Goal: Task Accomplishment & Management: Use online tool/utility

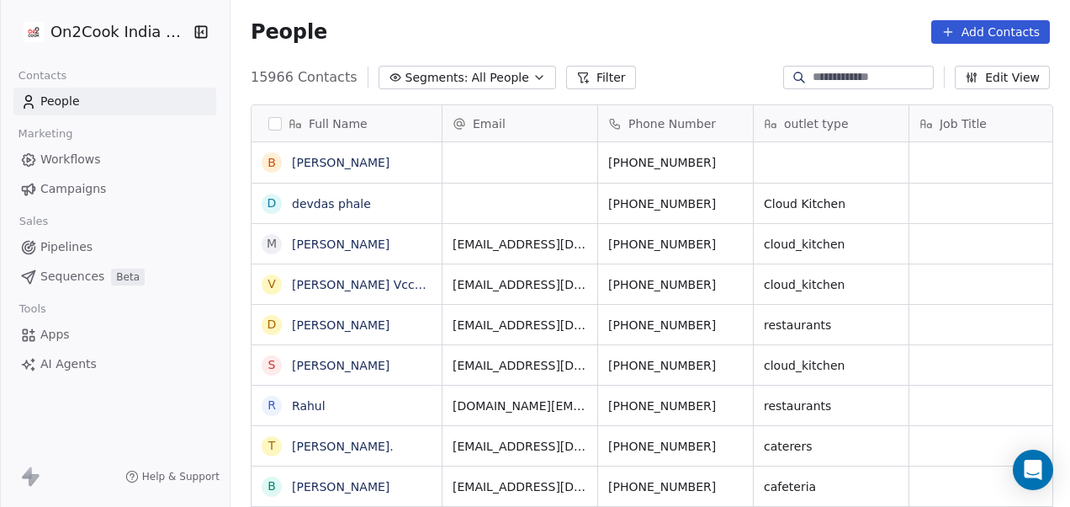
scroll to position [432, 830]
click at [572, 81] on button "Filter" at bounding box center [601, 78] width 70 height 24
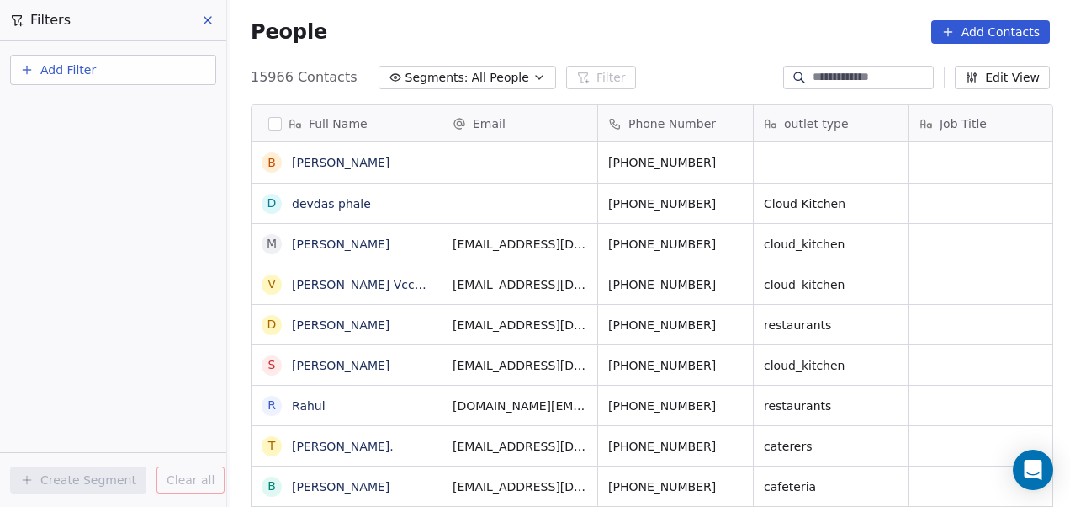
click at [81, 64] on span "Add Filter" at bounding box center [68, 70] width 56 height 18
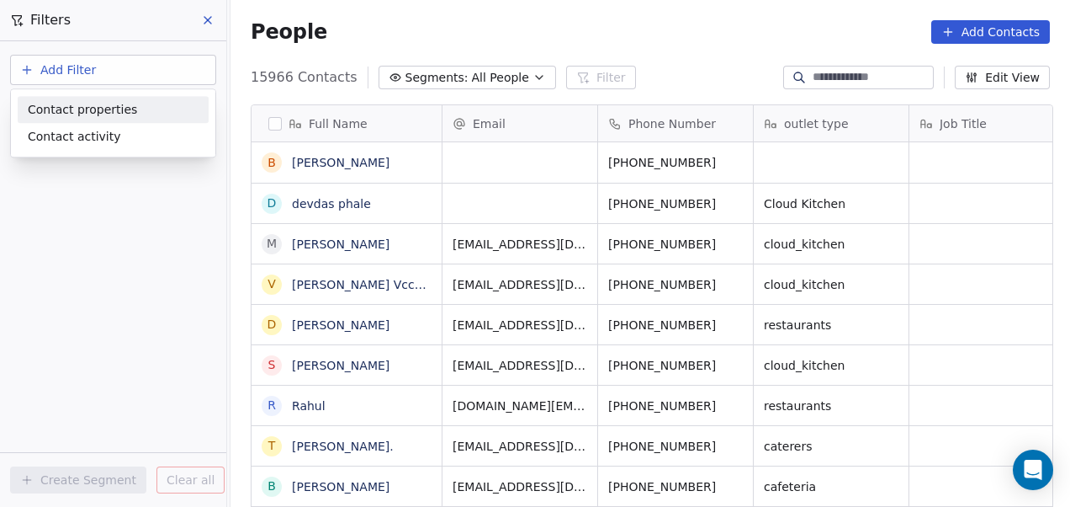
click at [81, 105] on span "Contact properties" at bounding box center [82, 110] width 109 height 18
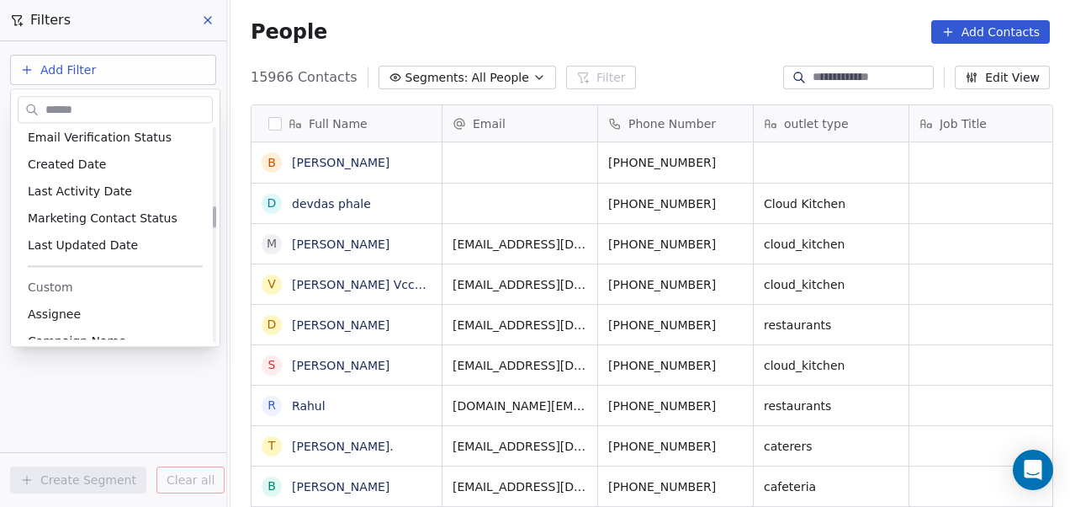
scroll to position [819, 0]
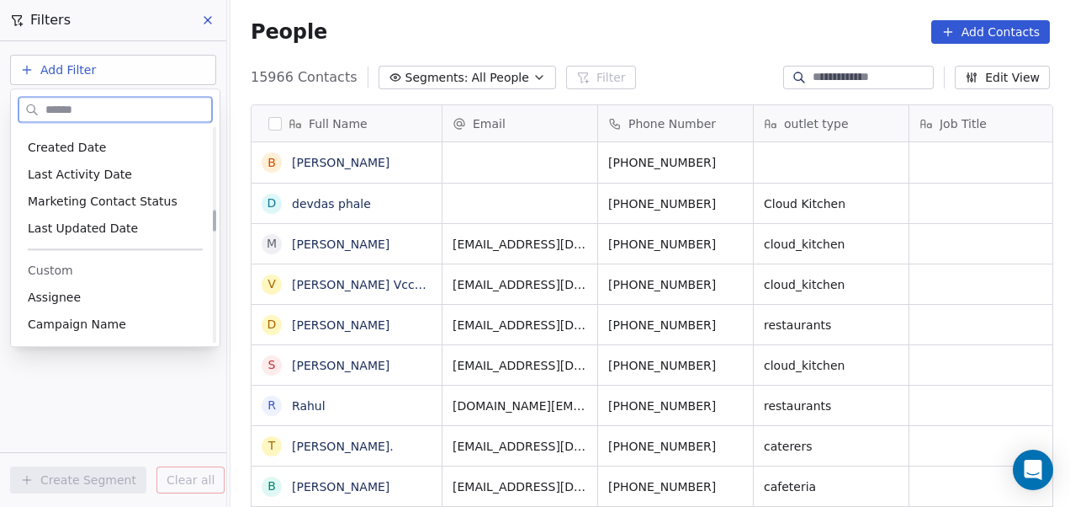
click at [93, 289] on div "Assignee" at bounding box center [115, 297] width 175 height 17
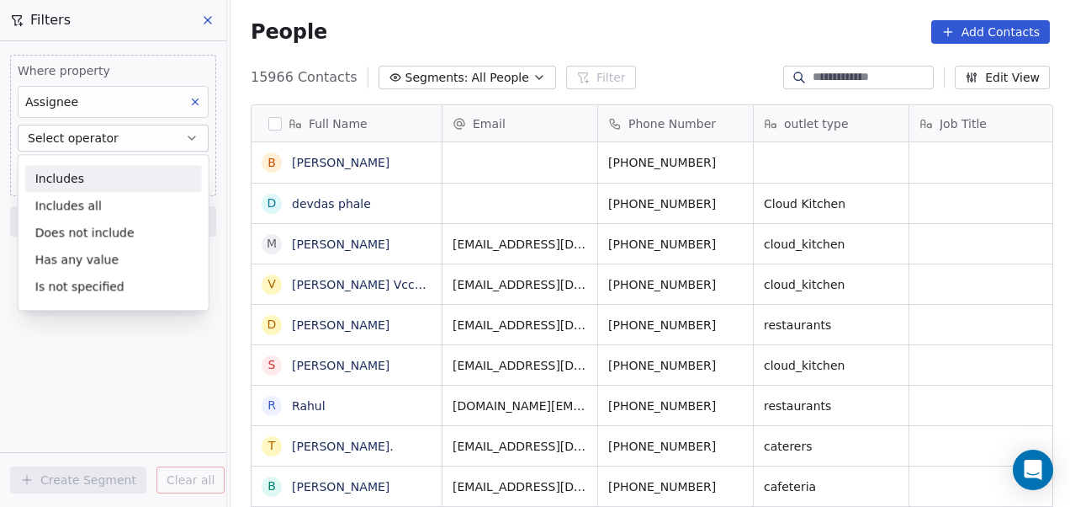
click at [91, 187] on div "Includes" at bounding box center [113, 178] width 177 height 27
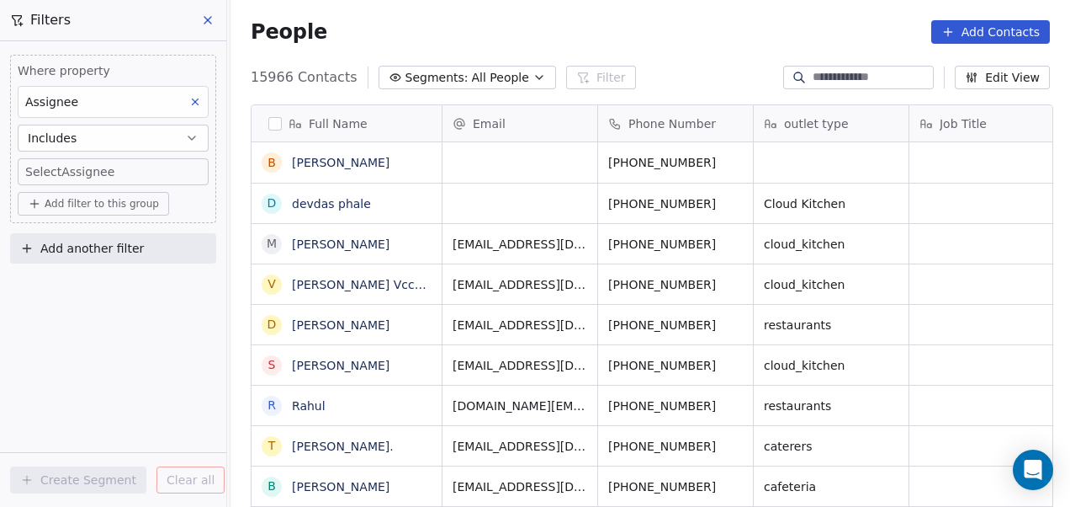
click at [97, 164] on body "On2Cook India Pvt. Ltd. Contacts People Marketing Workflows Campaigns Sales Pip…" at bounding box center [535, 253] width 1070 height 507
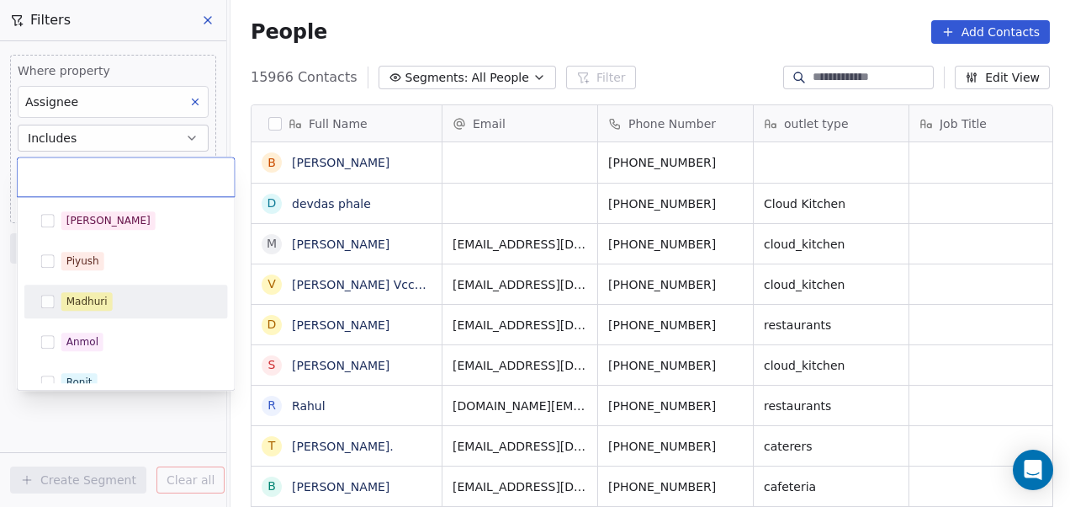
click at [85, 303] on div "Madhuri" at bounding box center [86, 301] width 41 height 15
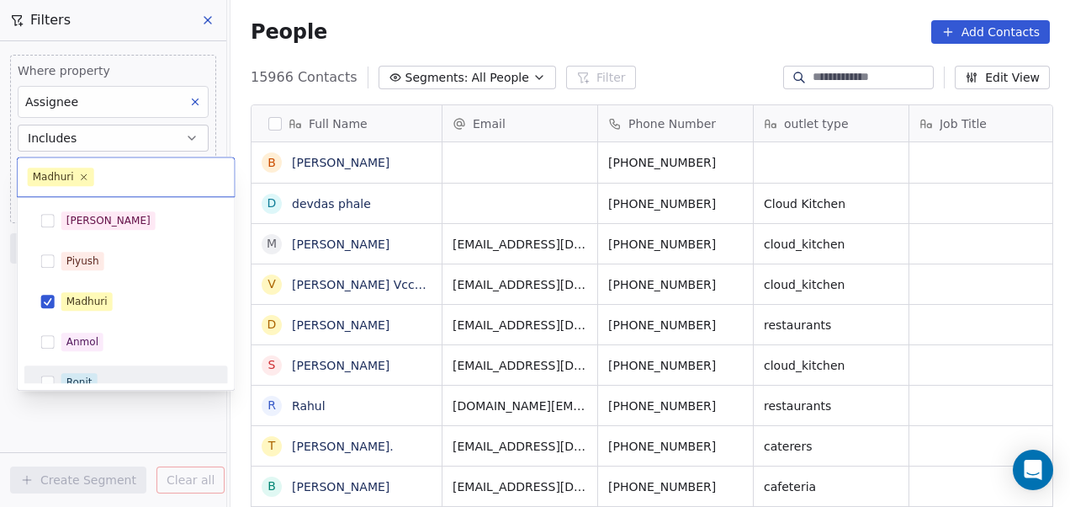
click at [79, 424] on html "On2Cook India Pvt. Ltd. Contacts People Marketing Workflows Campaigns Sales Pip…" at bounding box center [535, 253] width 1070 height 507
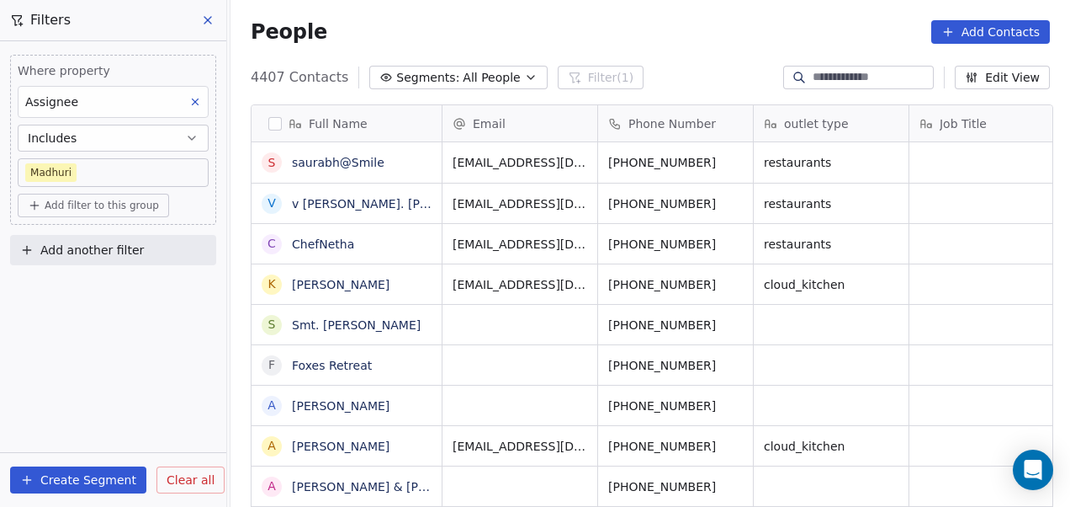
scroll to position [432, 830]
click at [125, 200] on span "Add filter to this group" at bounding box center [102, 205] width 114 height 13
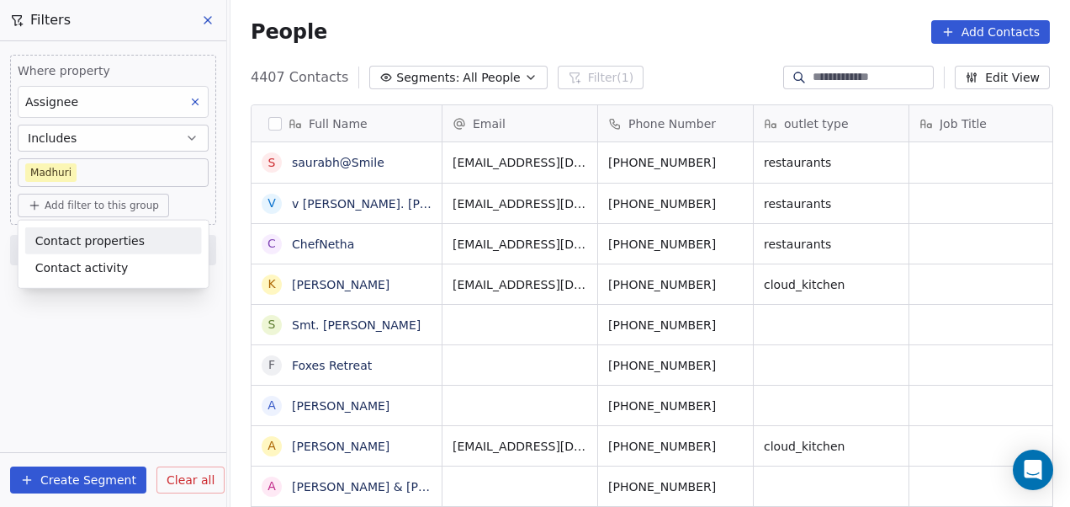
click at [109, 241] on span "Contact properties" at bounding box center [89, 240] width 109 height 18
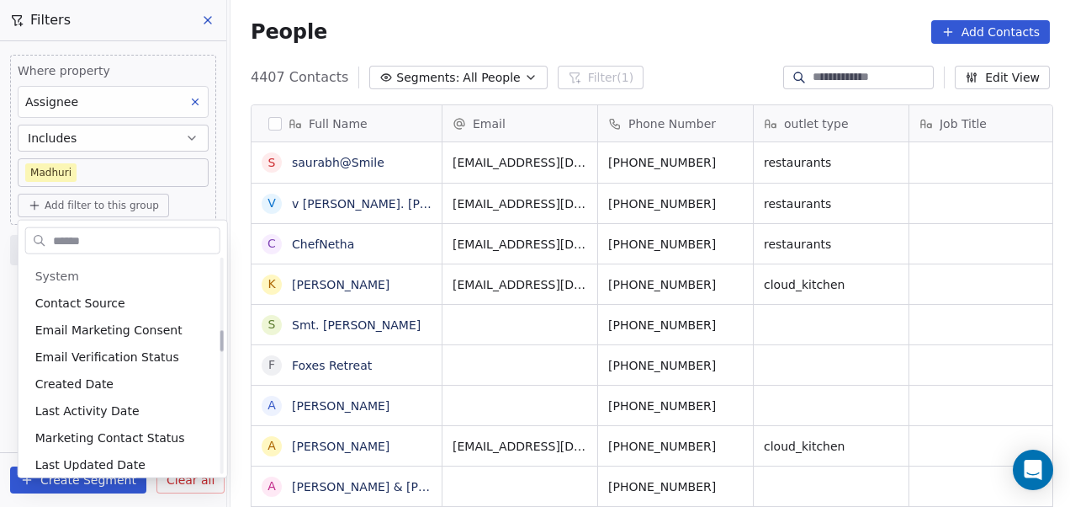
scroll to position [743, 0]
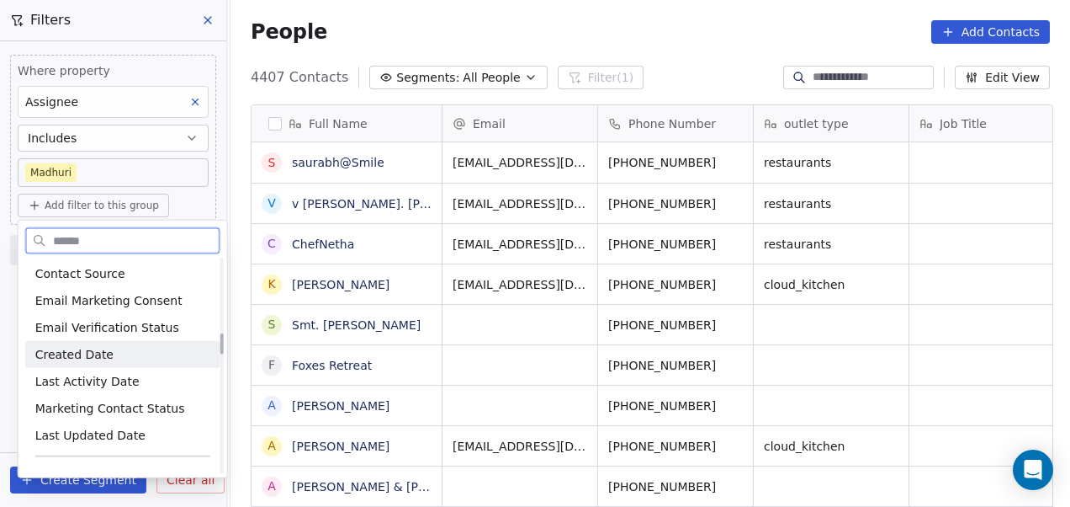
click at [73, 348] on span "Created Date" at bounding box center [74, 354] width 78 height 17
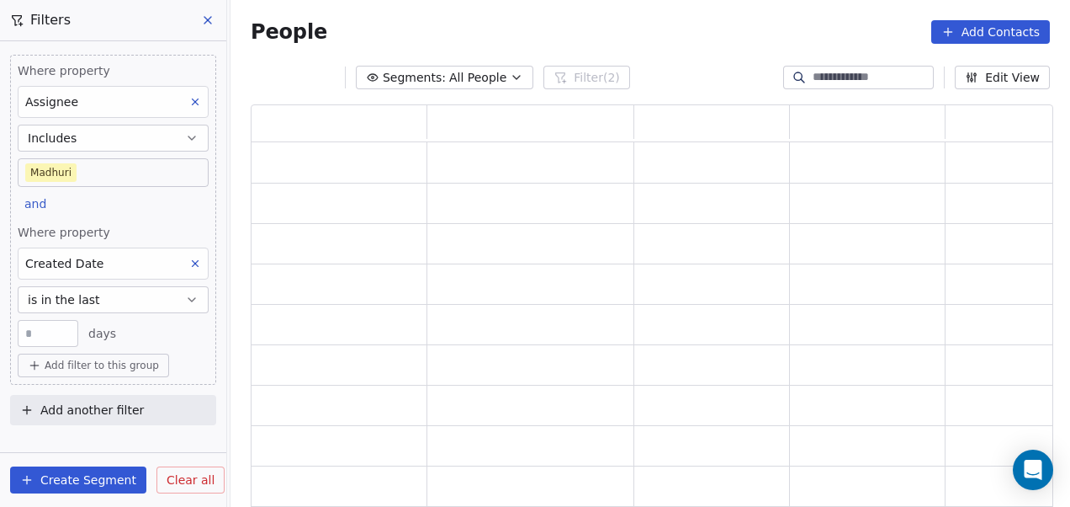
scroll to position [392, 789]
click at [99, 289] on button "is in the last" at bounding box center [113, 299] width 191 height 27
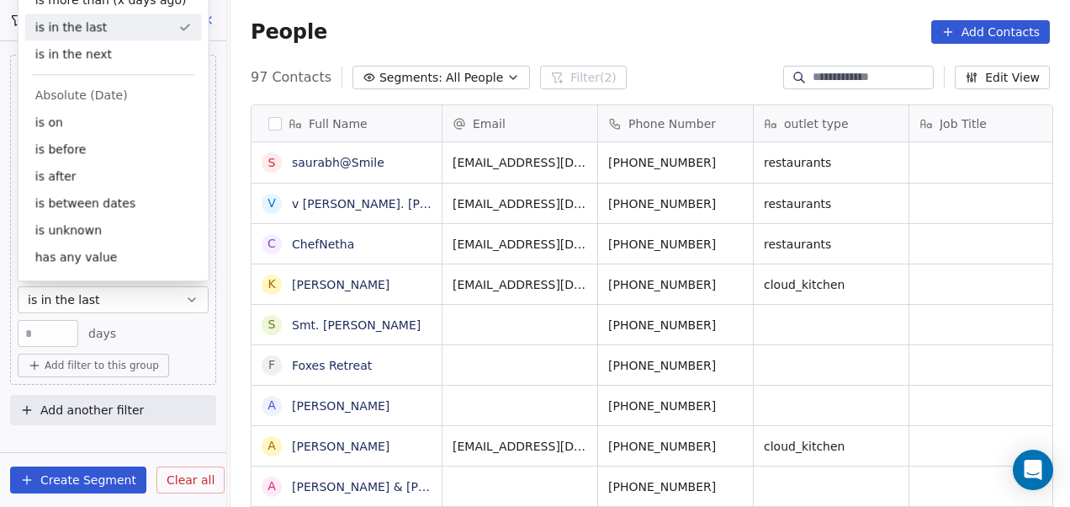
scroll to position [432, 830]
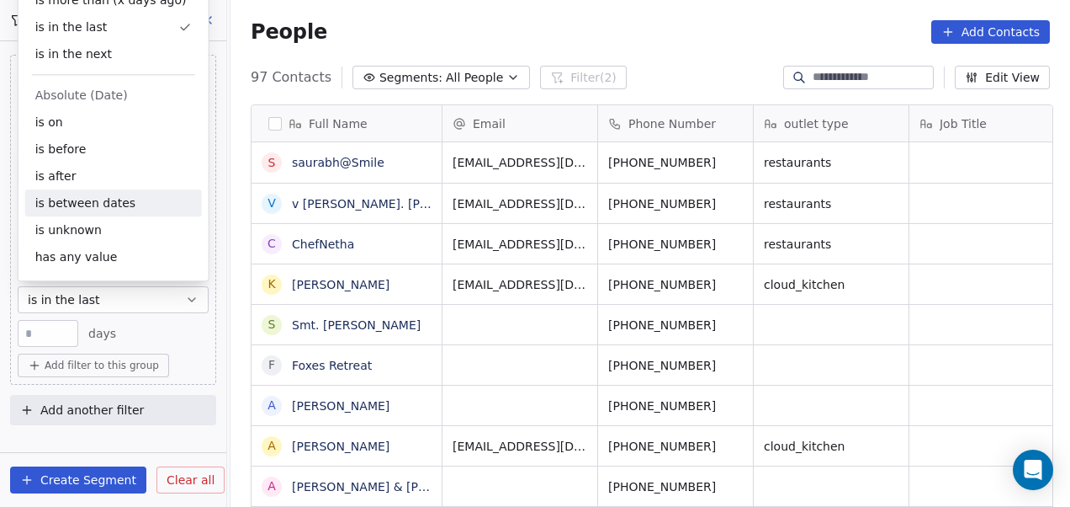
click at [90, 200] on div "is between dates" at bounding box center [113, 202] width 177 height 27
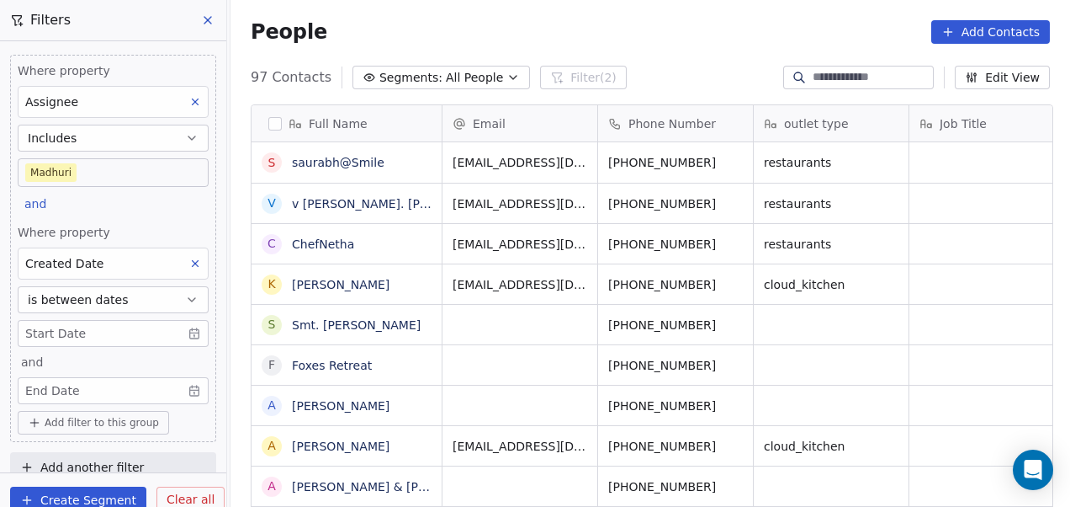
click at [182, 328] on body "On2Cook India Pvt. Ltd. Contacts People Marketing Workflows Campaigns Sales Pip…" at bounding box center [535, 253] width 1070 height 507
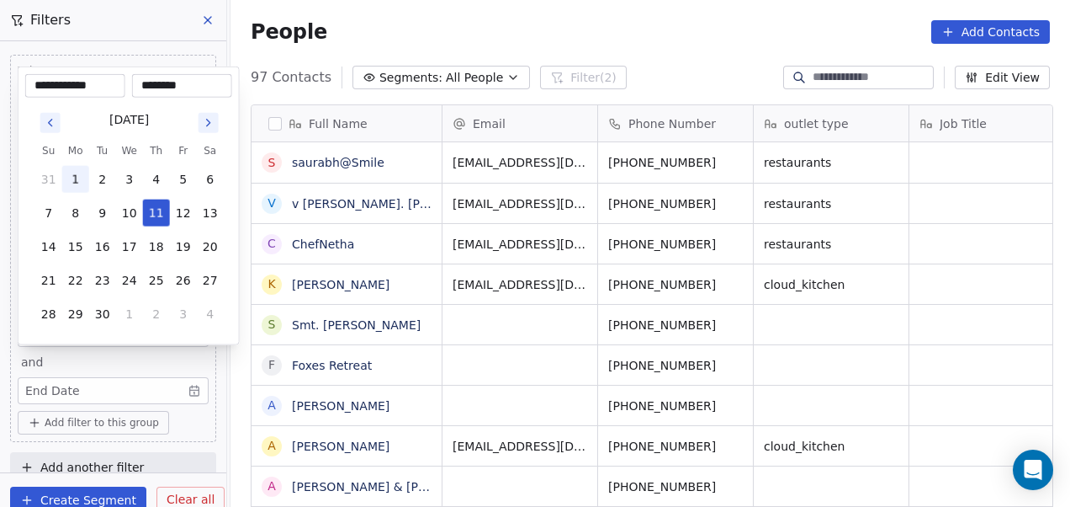
click at [72, 176] on button "1" at bounding box center [75, 179] width 27 height 27
type input "**********"
click at [162, 81] on input "********" at bounding box center [181, 85] width 93 height 17
type input "********"
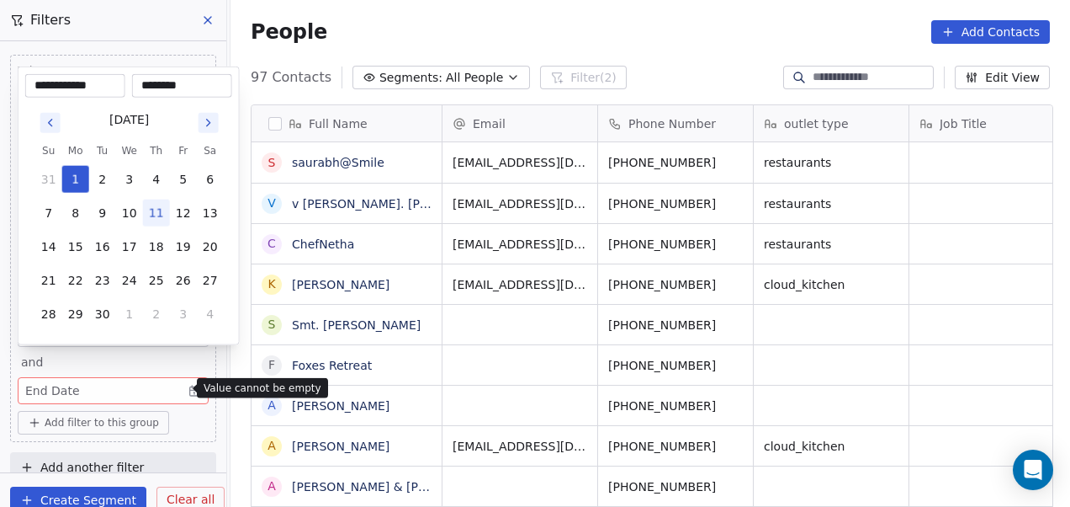
click at [163, 358] on html "On2Cook India Pvt. Ltd. Contacts People Marketing Workflows Campaigns Sales Pip…" at bounding box center [535, 253] width 1070 height 507
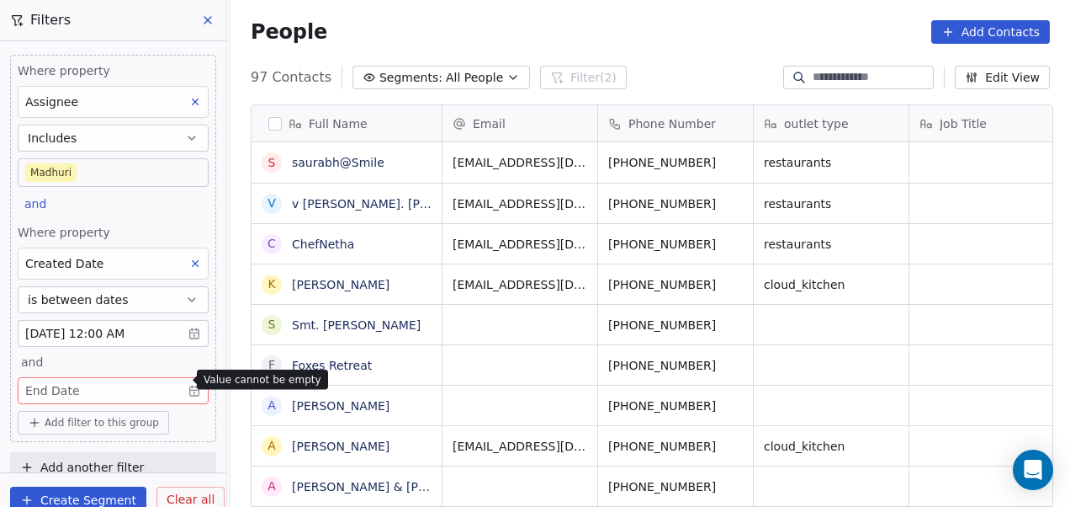
scroll to position [13, 0]
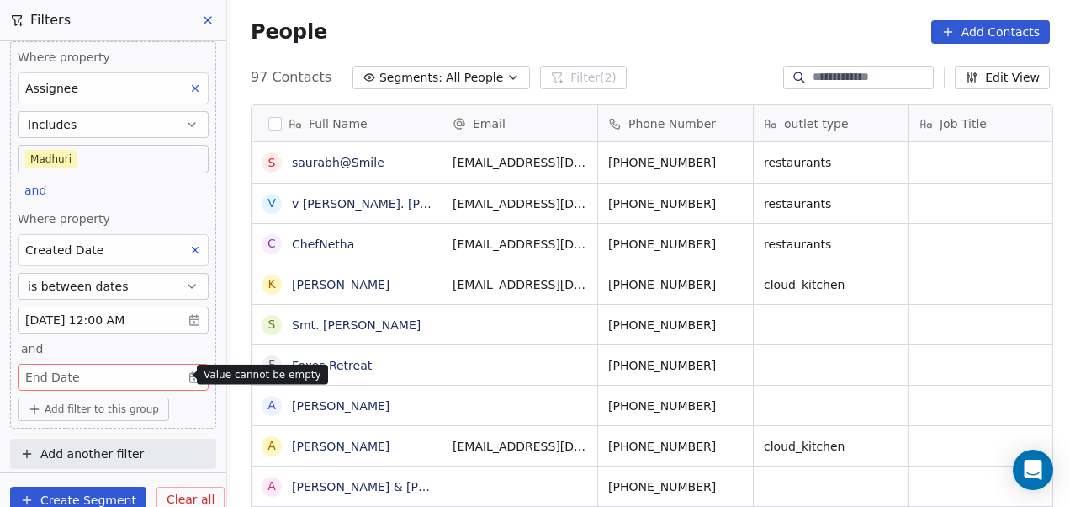
click at [178, 370] on body "On2Cook India Pvt. Ltd. Contacts People Marketing Workflows Campaigns Sales Pip…" at bounding box center [535, 253] width 1070 height 507
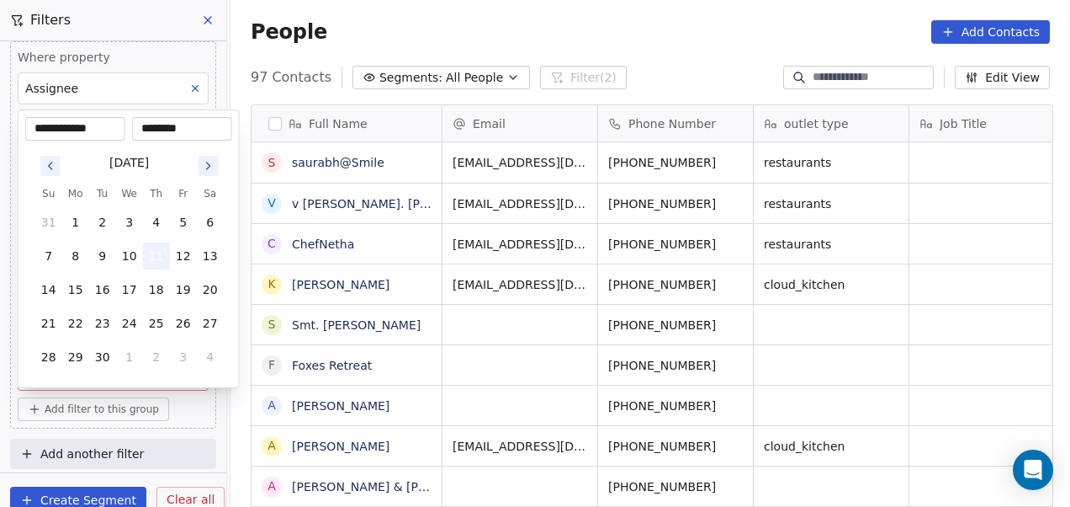
click at [154, 247] on button "11" at bounding box center [156, 255] width 27 height 27
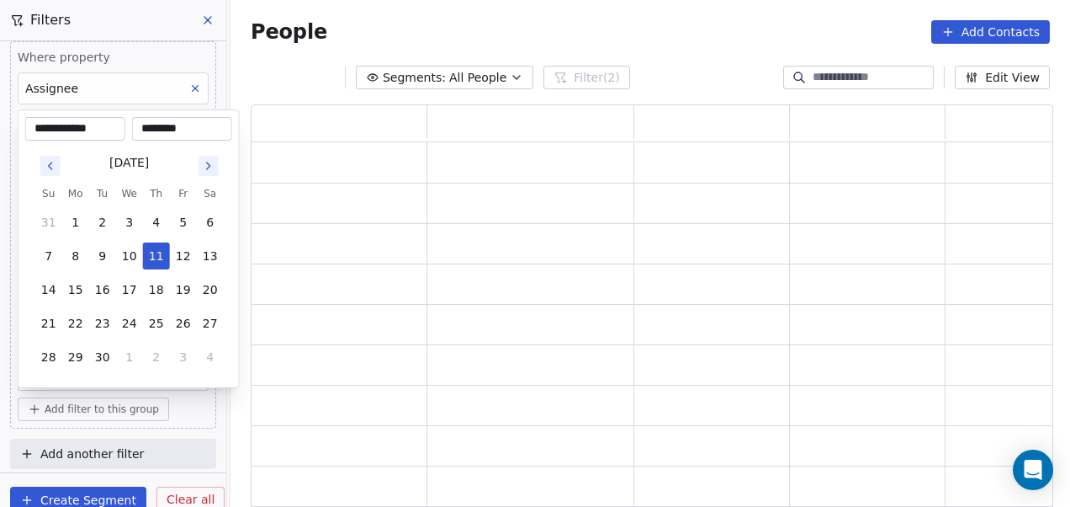
click at [173, 395] on html "**********" at bounding box center [535, 253] width 1070 height 507
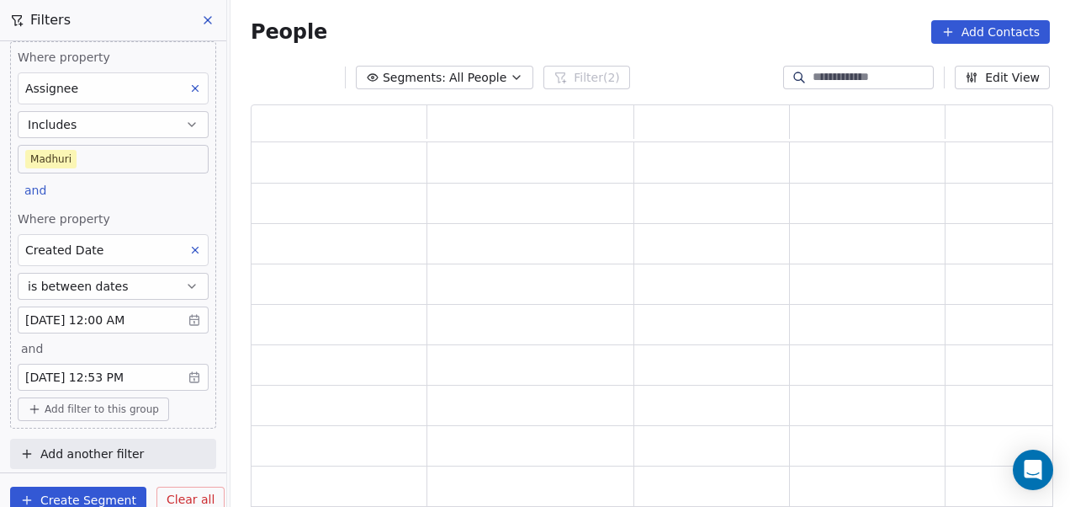
click at [173, 397] on div "Add filter to this group" at bounding box center [113, 409] width 191 height 24
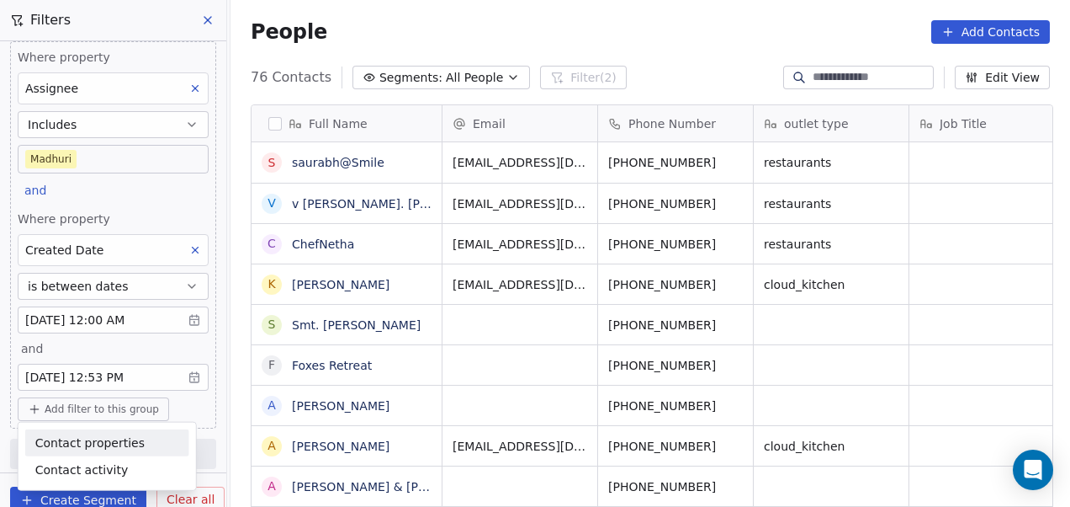
scroll to position [432, 830]
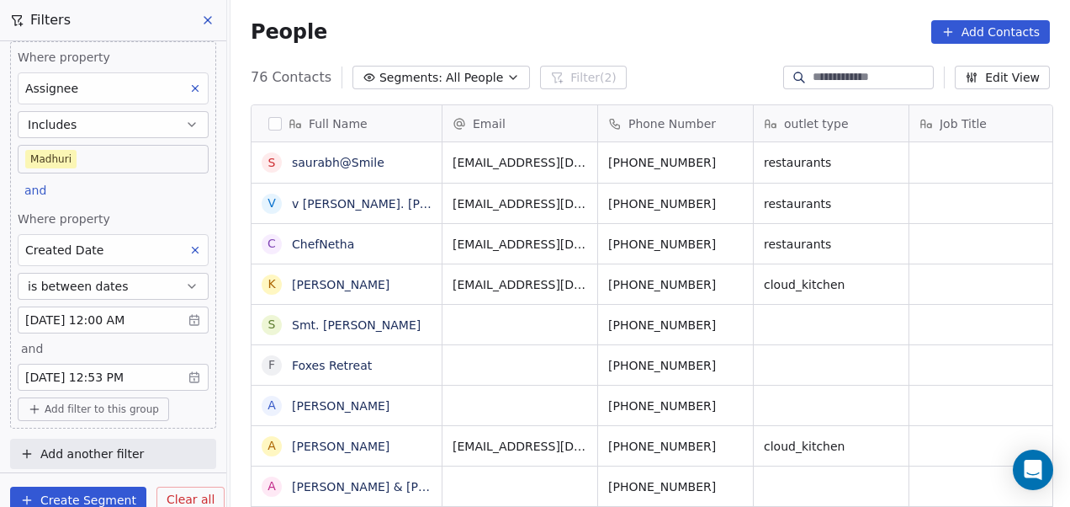
click at [693, 49] on html "On2Cook India Pvt. Ltd. Contacts People Marketing Workflows Campaigns Sales Pip…" at bounding box center [535, 253] width 1070 height 507
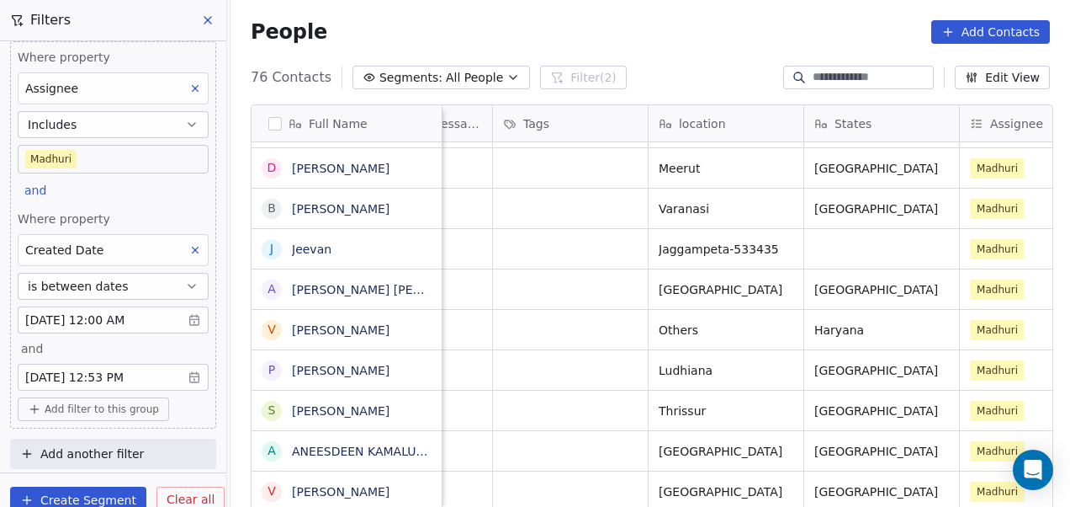
scroll to position [13, 525]
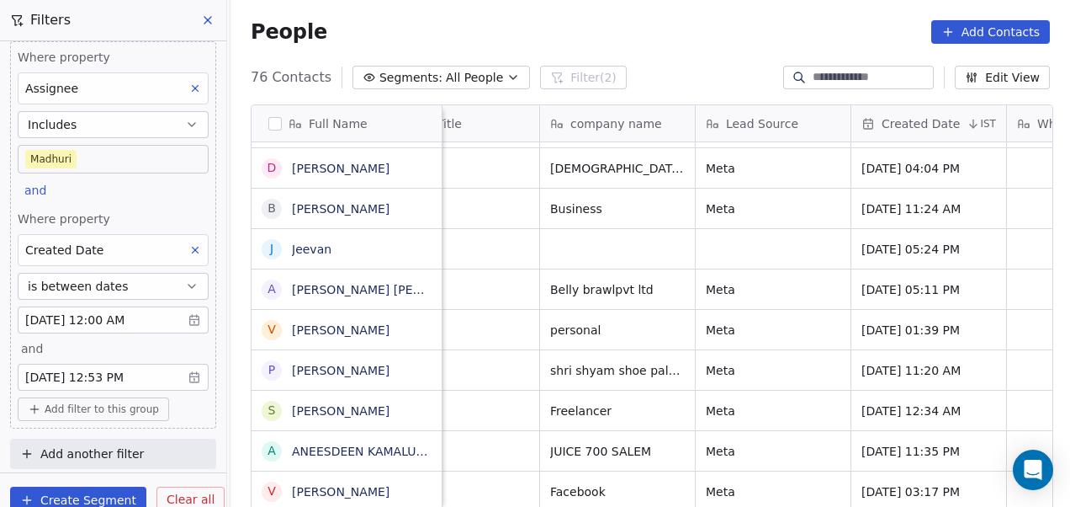
click at [145, 402] on span "Add filter to this group" at bounding box center [102, 408] width 114 height 13
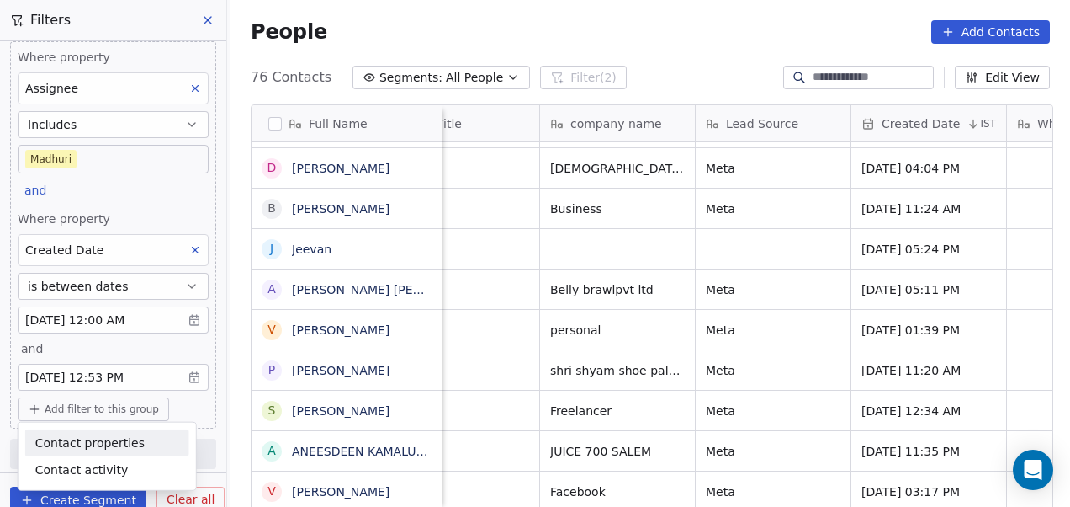
click at [116, 440] on span "Contact properties" at bounding box center [89, 442] width 109 height 18
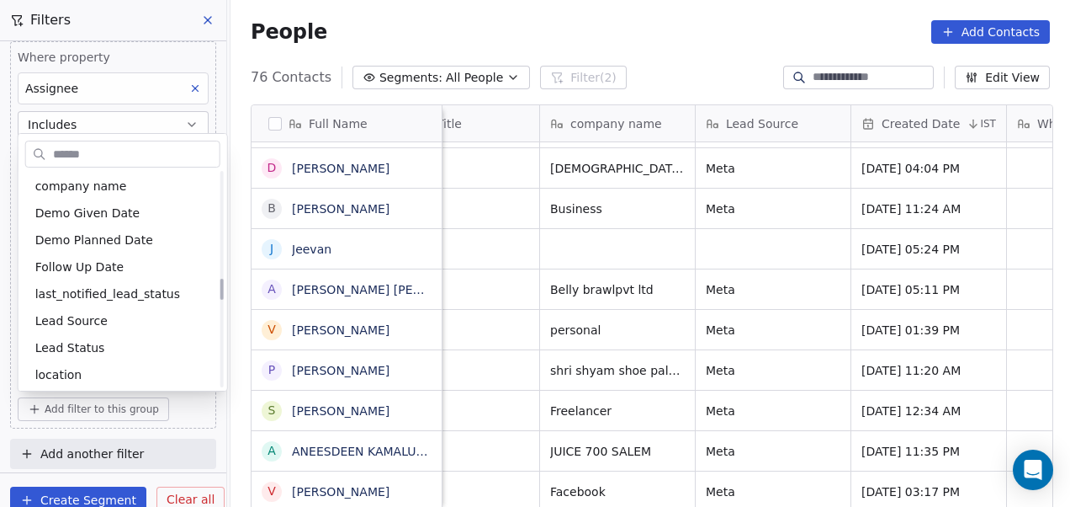
scroll to position [1056, 0]
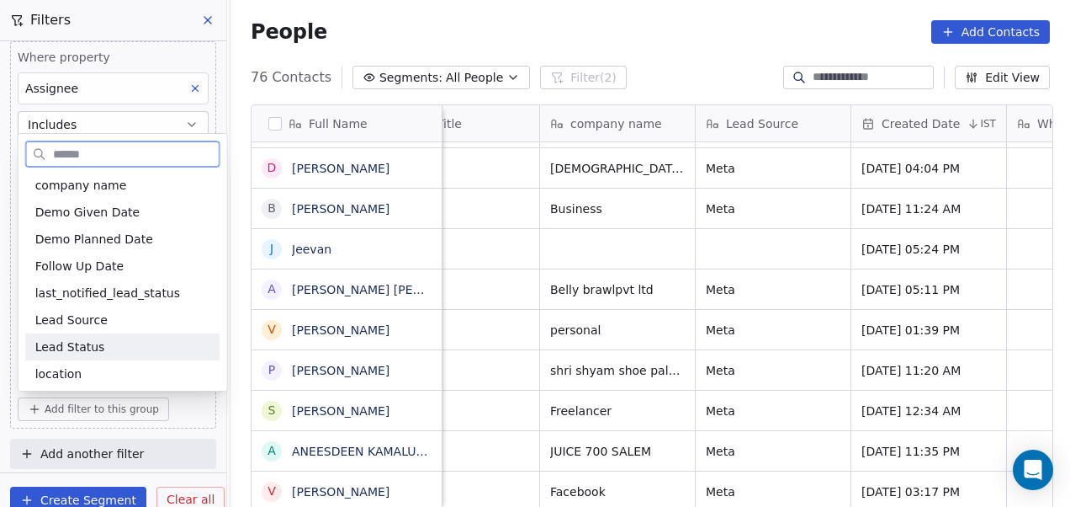
click at [84, 340] on span "Lead Status" at bounding box center [70, 346] width 70 height 17
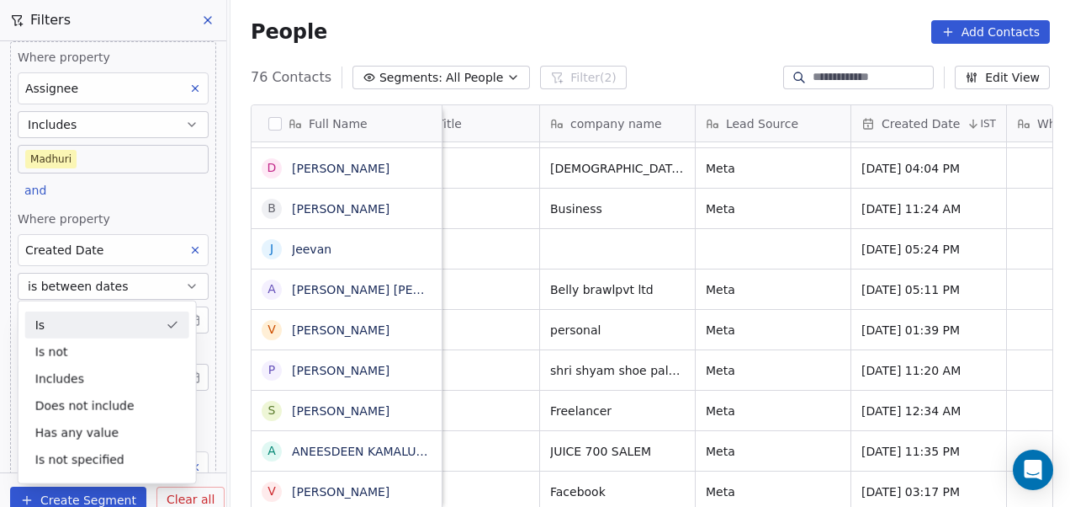
click at [207, 202] on div "Where property Assignee Includes [PERSON_NAME] and Where property Created Date …" at bounding box center [113, 243] width 226 height 431
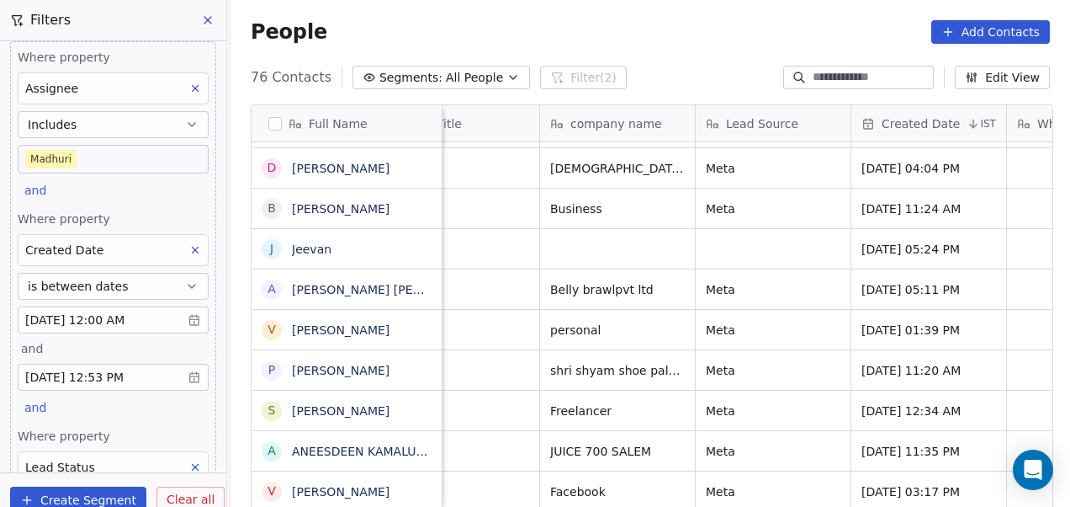
scroll to position [172, 0]
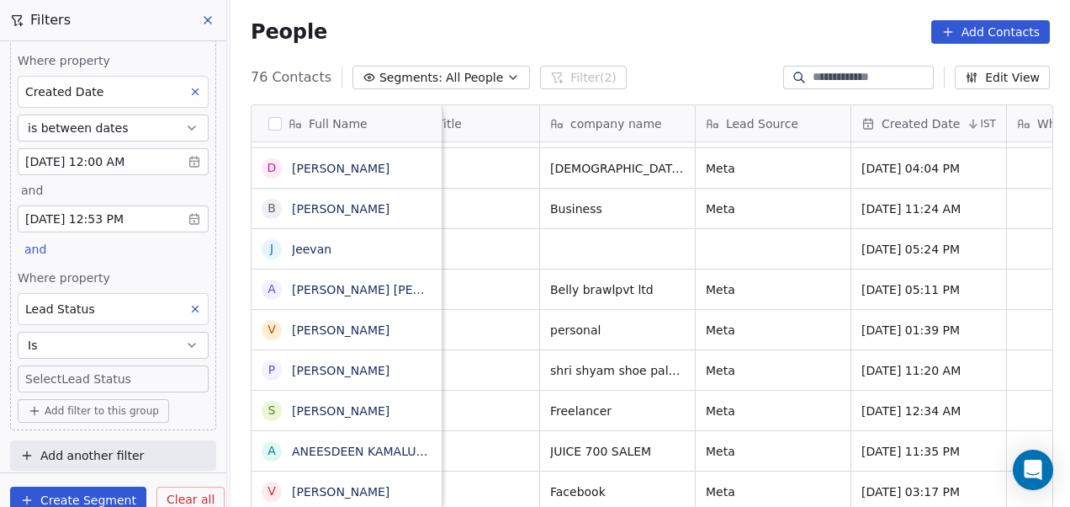
click at [145, 371] on body "On2Cook India Pvt. Ltd. Contacts People Marketing Workflows Campaigns Sales Pip…" at bounding box center [535, 253] width 1070 height 507
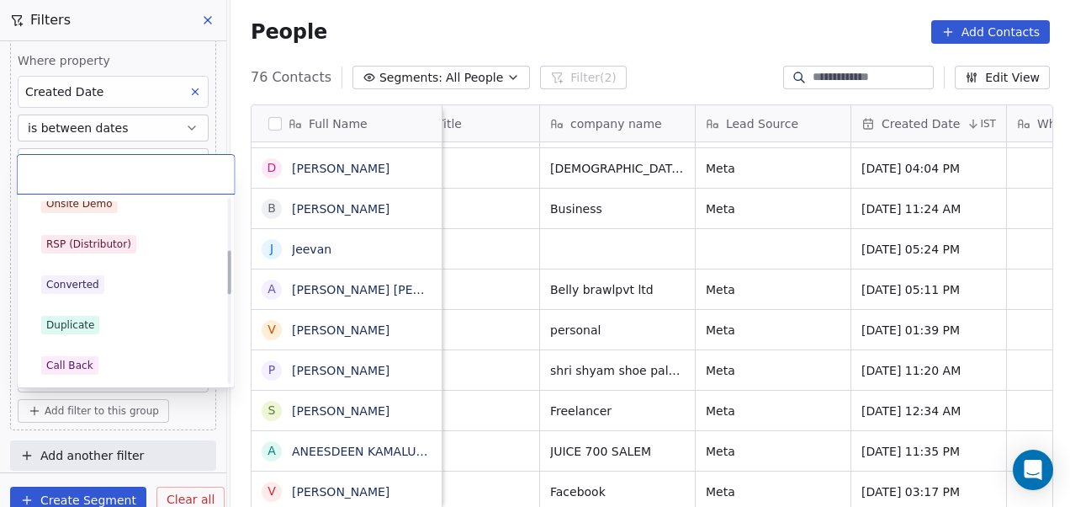
scroll to position [216, 0]
click at [145, 318] on div "Duplicate" at bounding box center [126, 325] width 170 height 19
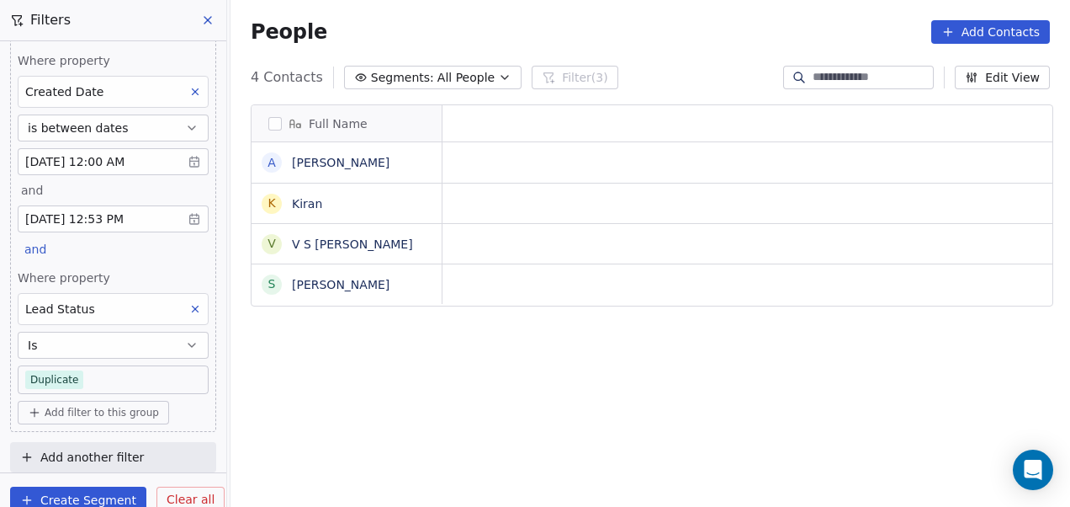
scroll to position [432, 830]
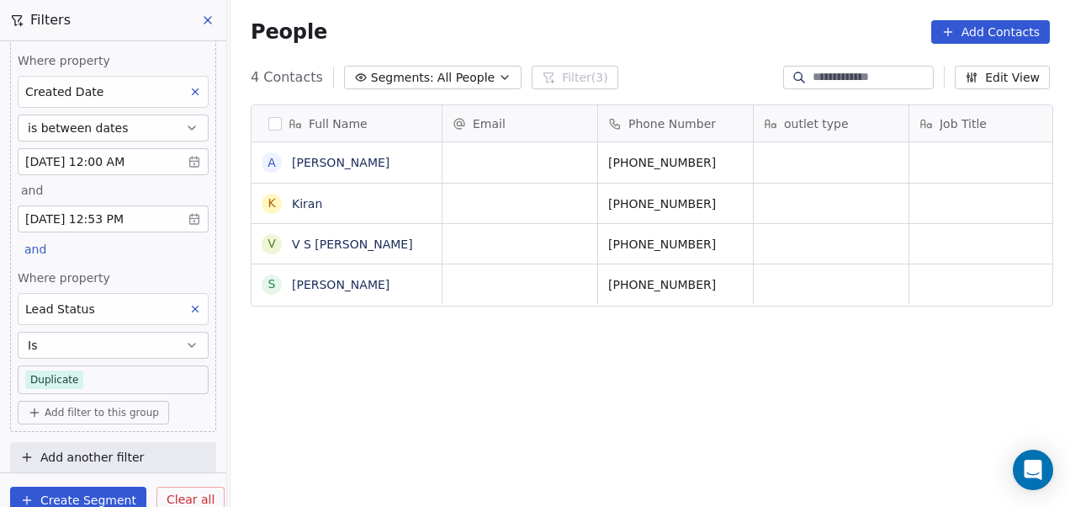
click at [93, 369] on body "On2Cook India Pvt. Ltd. Contacts People Marketing Workflows Campaigns Sales Pip…" at bounding box center [535, 253] width 1070 height 507
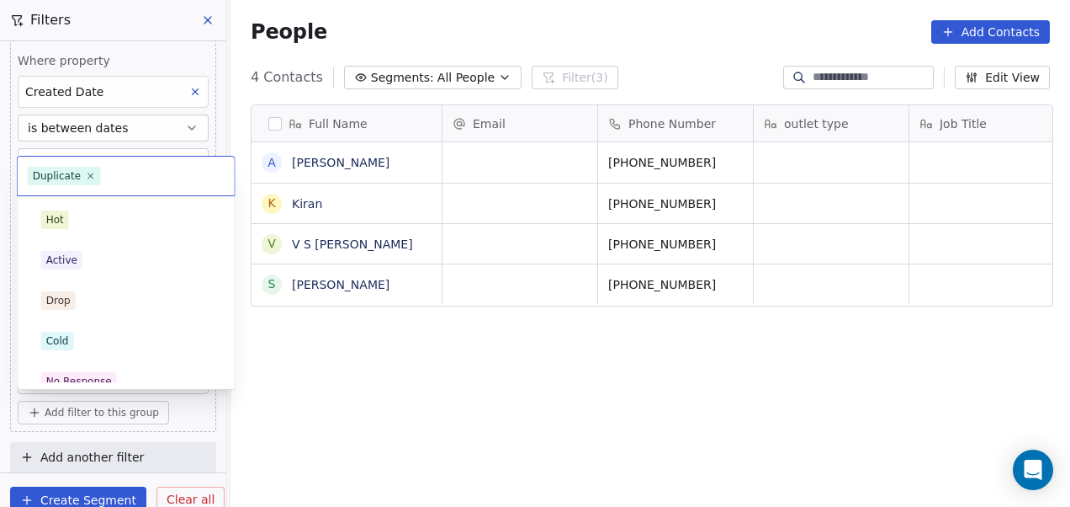
scroll to position [178, 0]
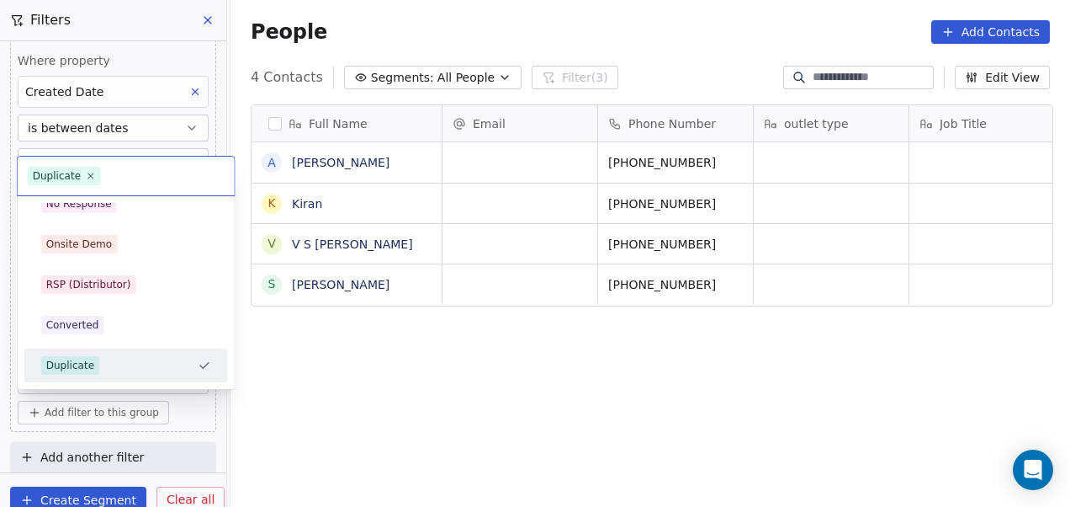
click at [301, 340] on html "On2Cook India Pvt. Ltd. Contacts People Marketing Workflows Campaigns Sales Pip…" at bounding box center [535, 253] width 1070 height 507
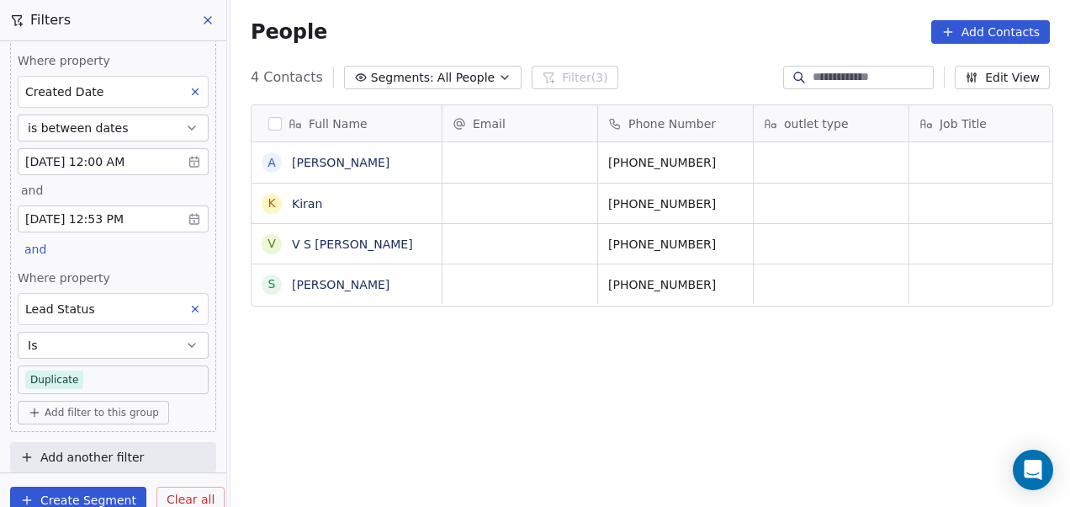
click at [185, 347] on icon "button" at bounding box center [191, 344] width 13 height 13
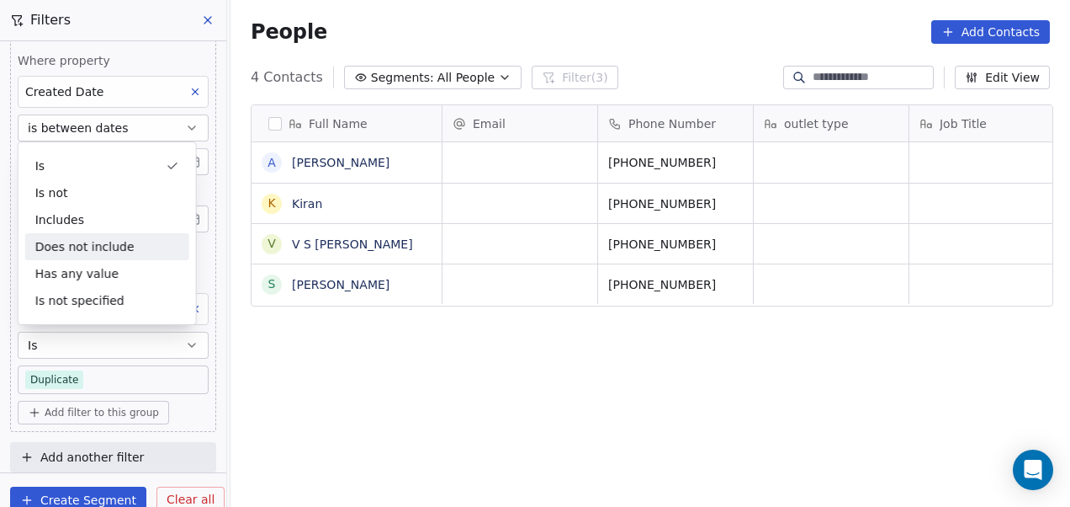
click at [104, 252] on div "Does not include" at bounding box center [107, 246] width 164 height 27
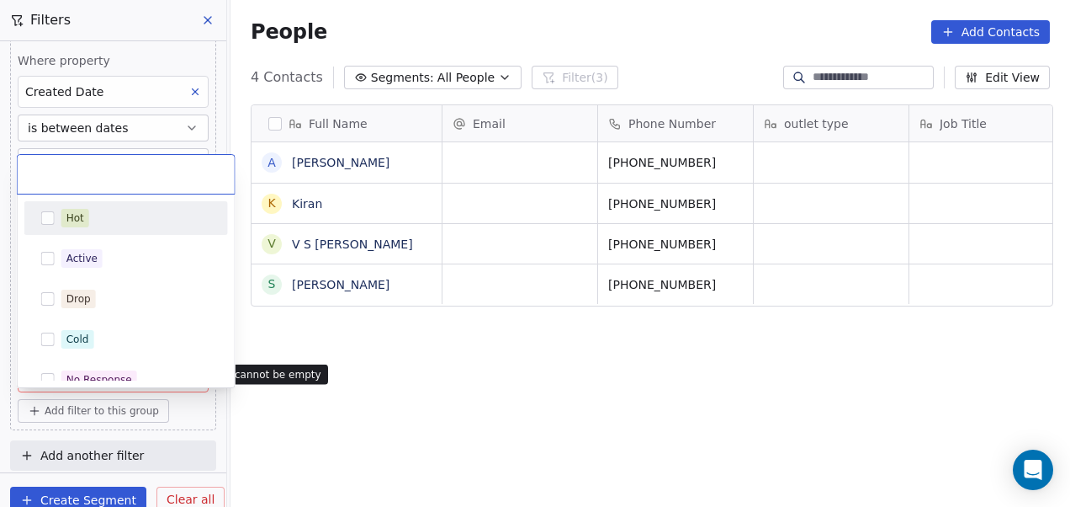
click at [120, 377] on body "On2Cook India Pvt. Ltd. Contacts People Marketing Workflows Campaigns Sales Pip…" at bounding box center [535, 253] width 1070 height 507
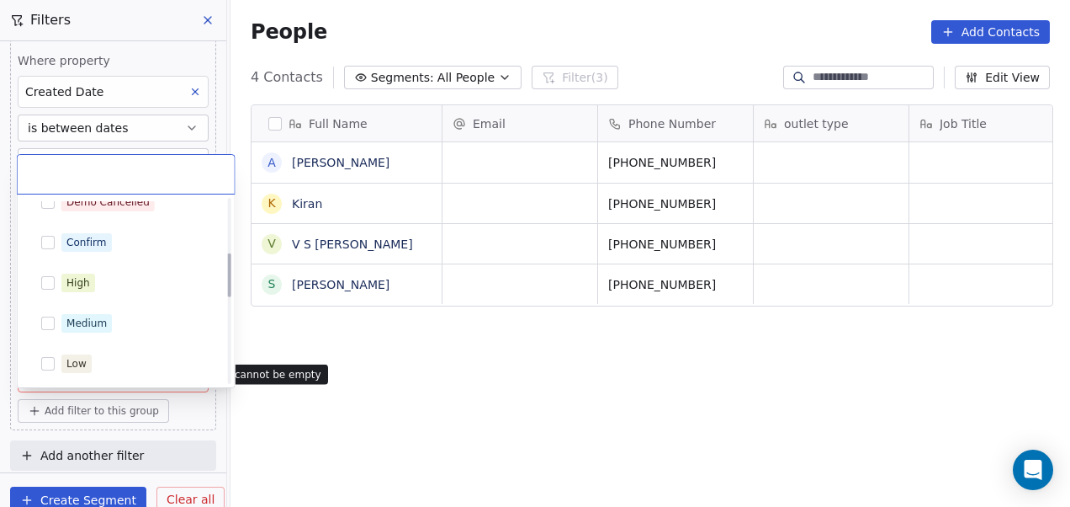
scroll to position [0, 0]
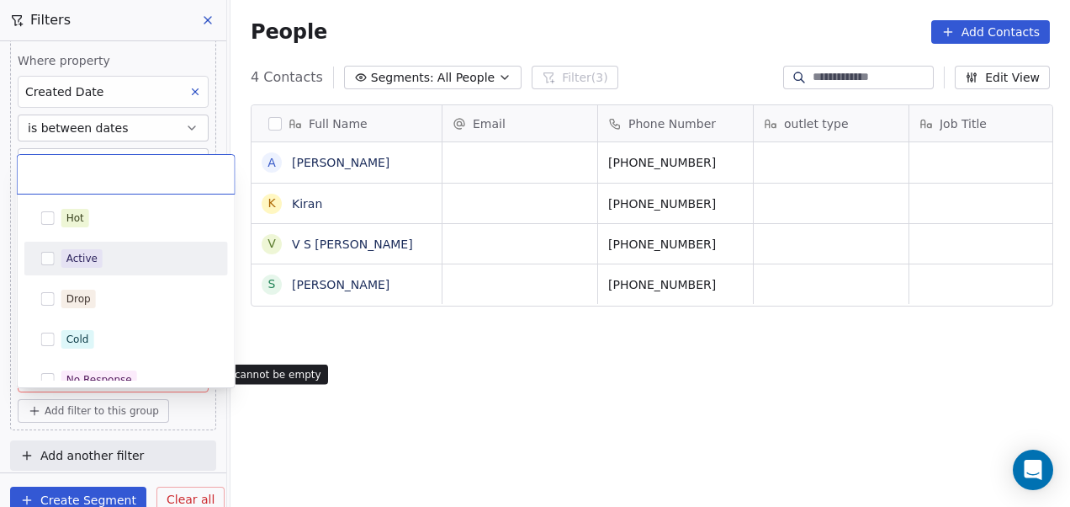
click at [311, 338] on html "On2Cook India Pvt. Ltd. Contacts People Marketing Workflows Campaigns Sales Pip…" at bounding box center [535, 253] width 1070 height 507
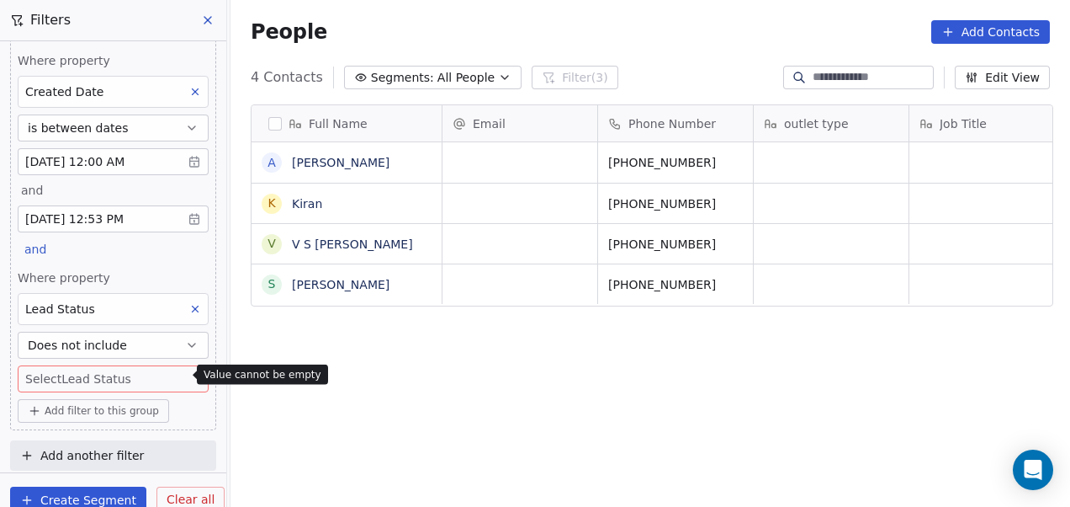
click at [160, 342] on button "Does not include" at bounding box center [113, 345] width 191 height 27
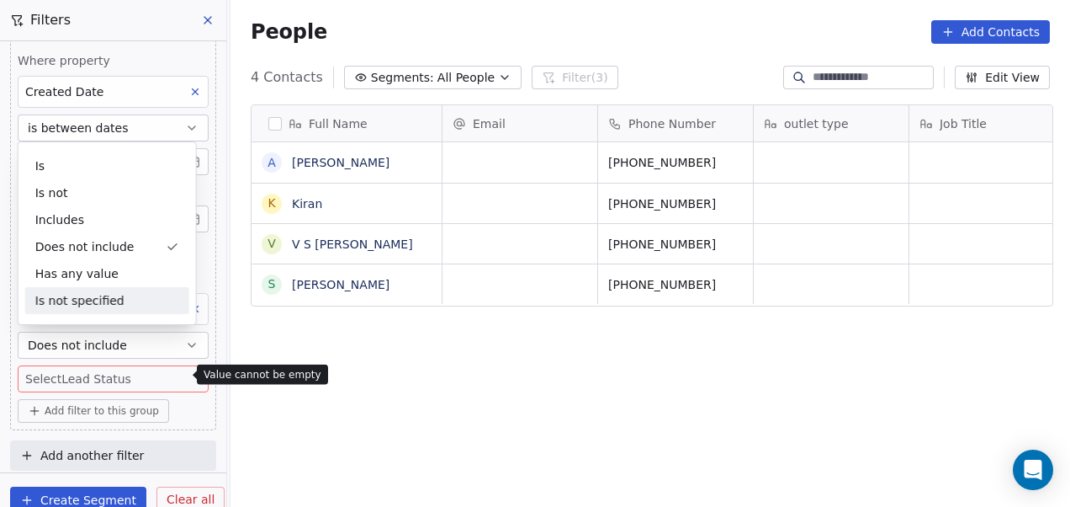
click at [103, 298] on div "Is not specified" at bounding box center [107, 300] width 164 height 27
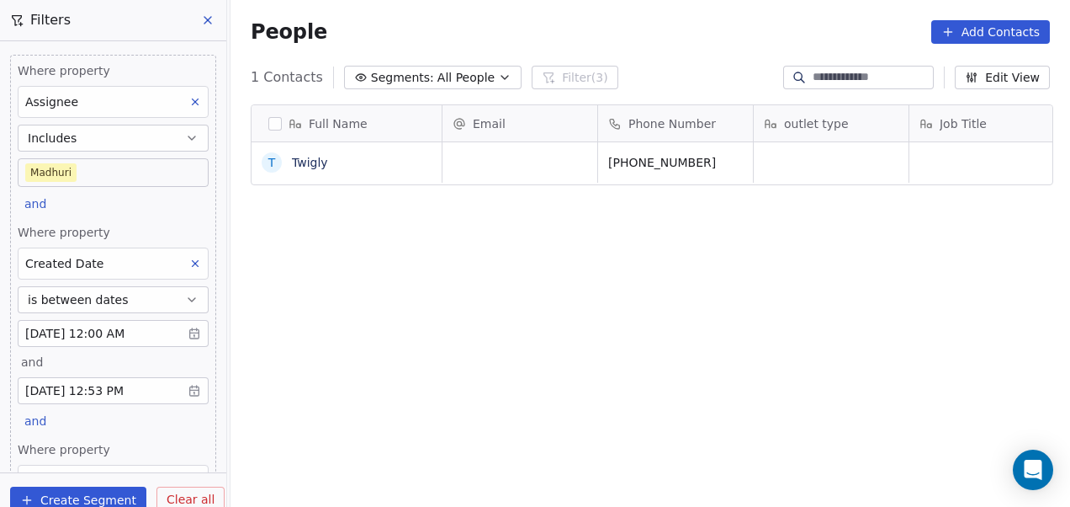
scroll to position [139, 0]
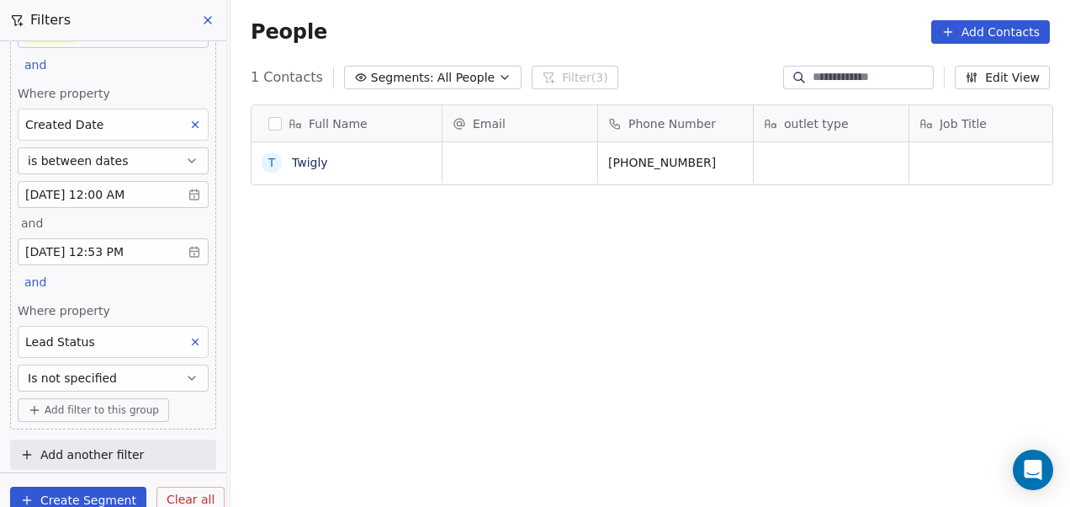
click at [189, 341] on icon at bounding box center [195, 342] width 12 height 12
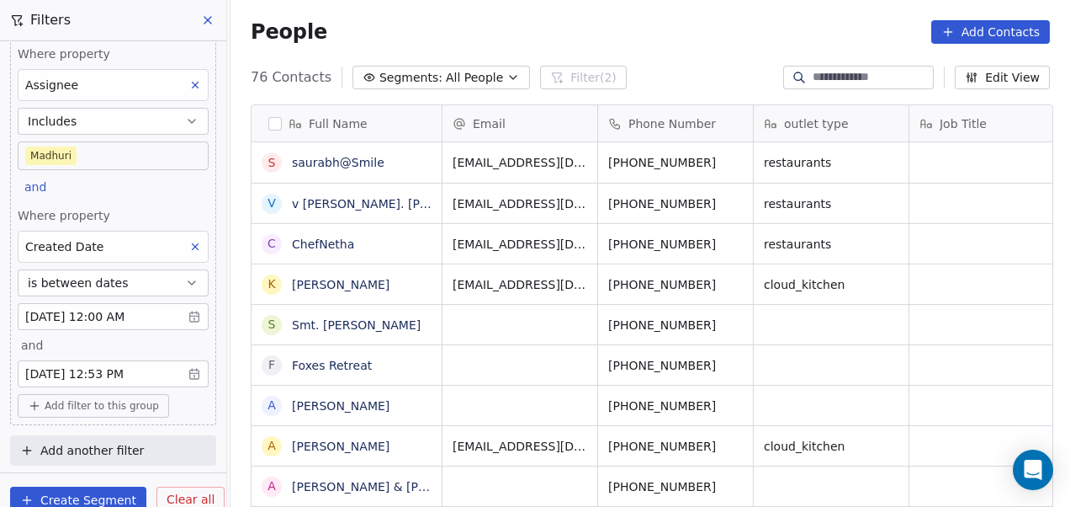
scroll to position [13, 0]
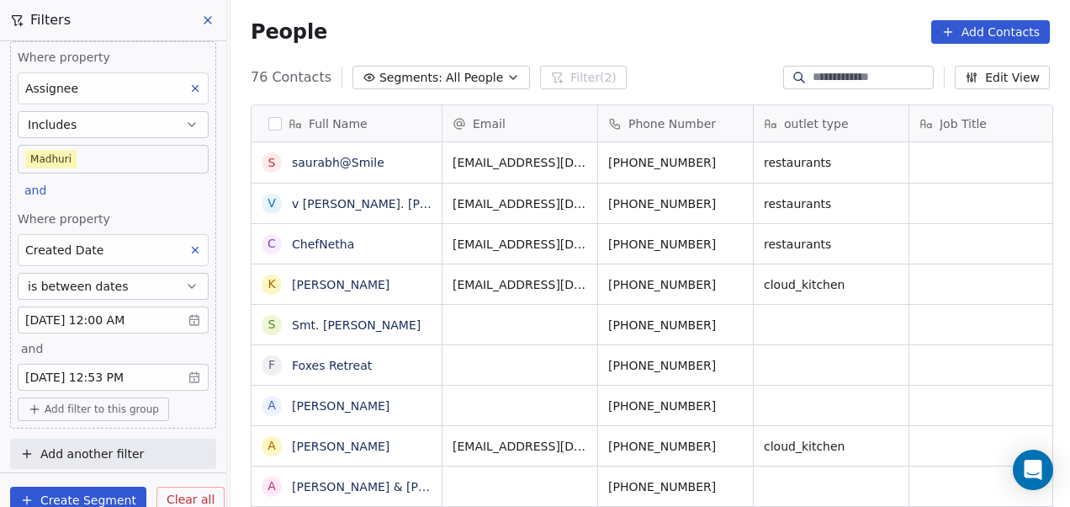
click at [119, 156] on body "On2Cook India Pvt. Ltd. Contacts People Marketing Workflows Campaigns Sales Pip…" at bounding box center [535, 253] width 1070 height 507
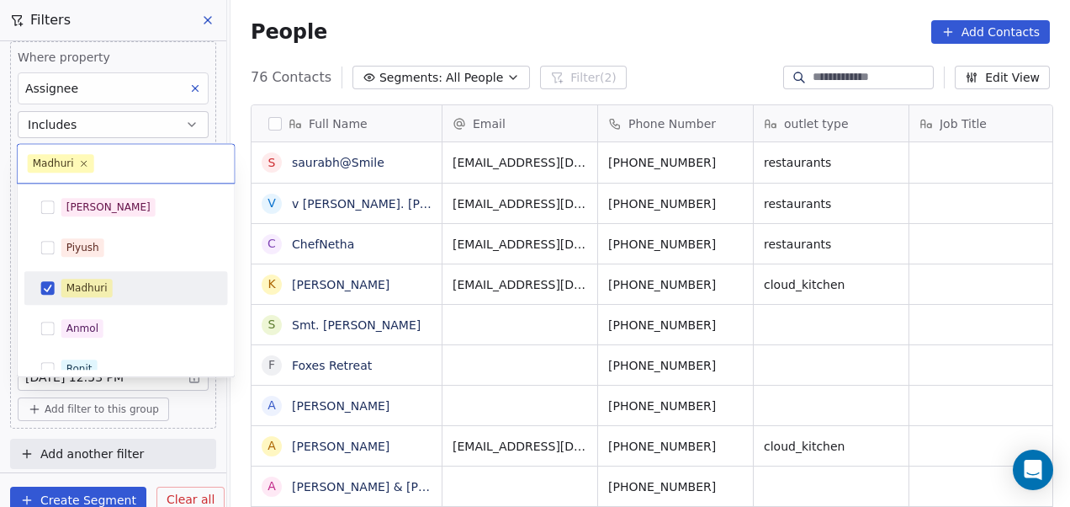
click at [81, 279] on span "Madhuri" at bounding box center [86, 288] width 51 height 19
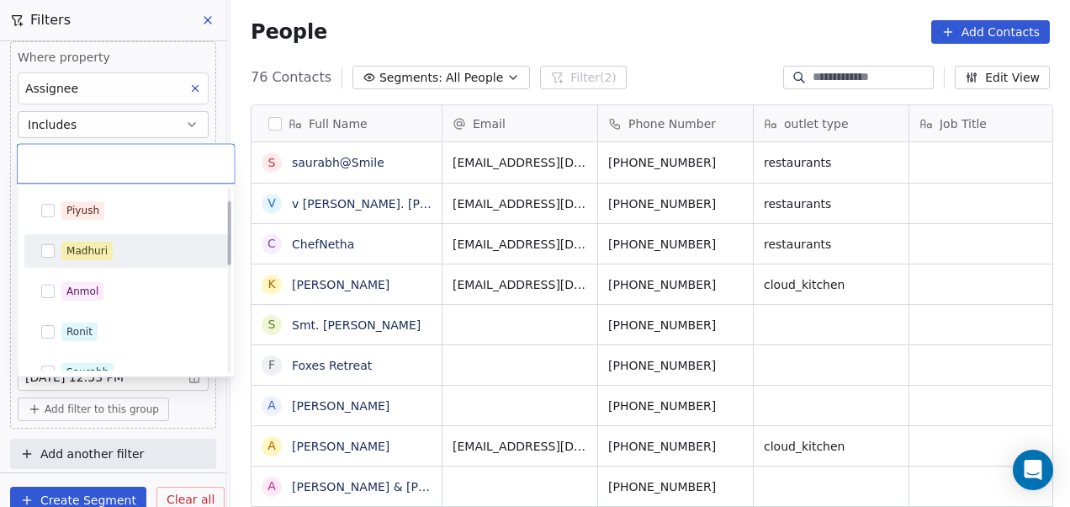
scroll to position [39, 0]
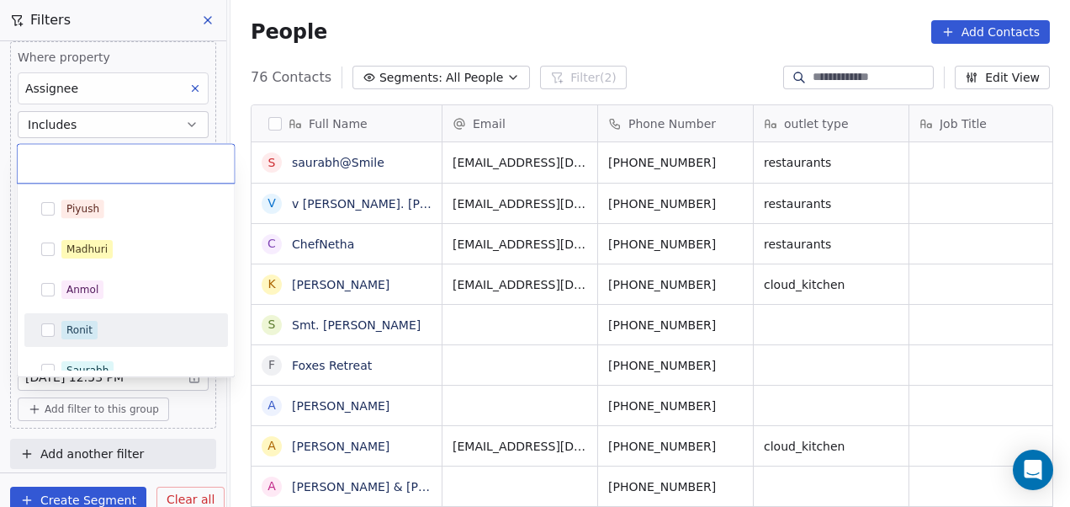
click at [93, 320] on div "Ronit" at bounding box center [126, 329] width 190 height 27
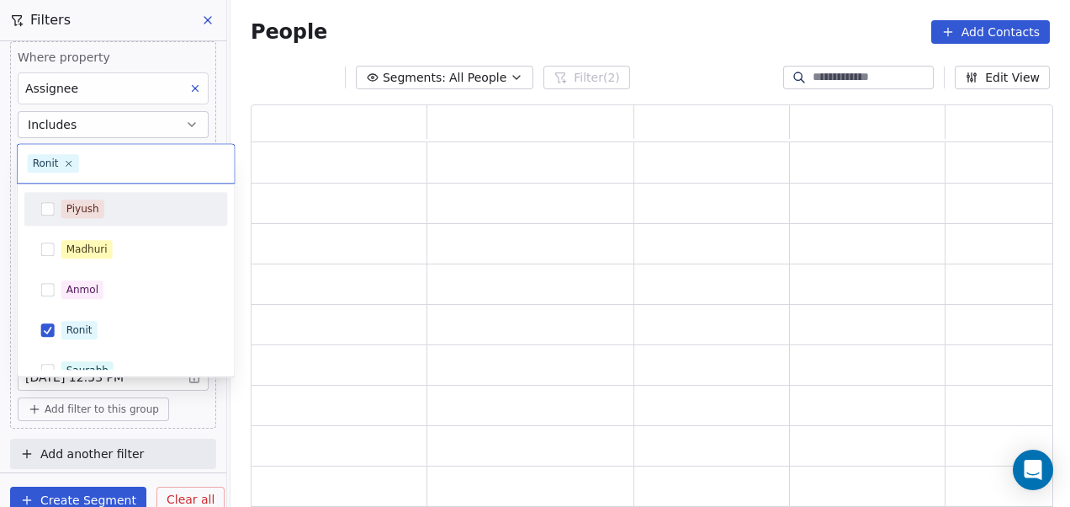
click at [232, 114] on html "On2Cook India Pvt. Ltd. Contacts People Marketing Workflows Campaigns Sales Pip…" at bounding box center [535, 253] width 1070 height 507
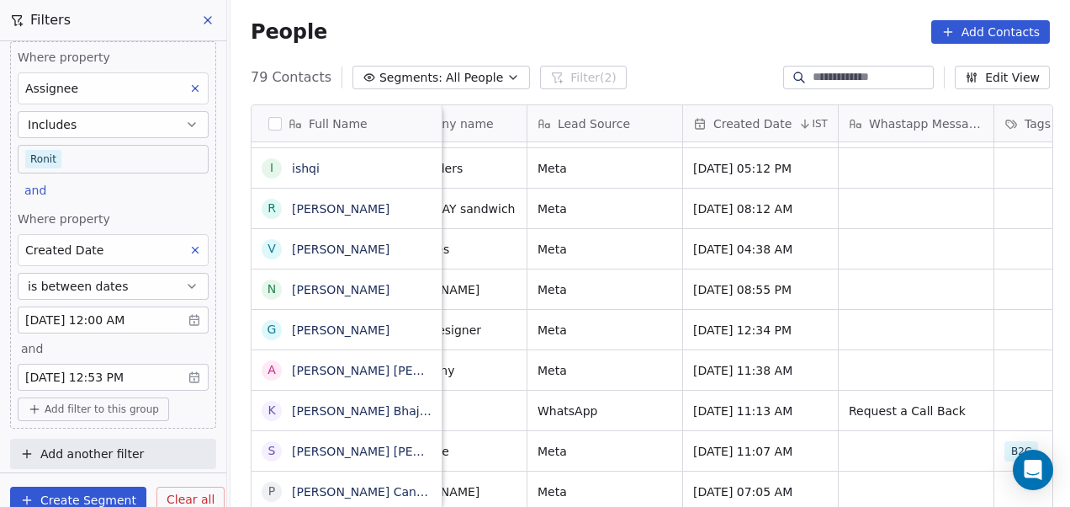
scroll to position [13, 0]
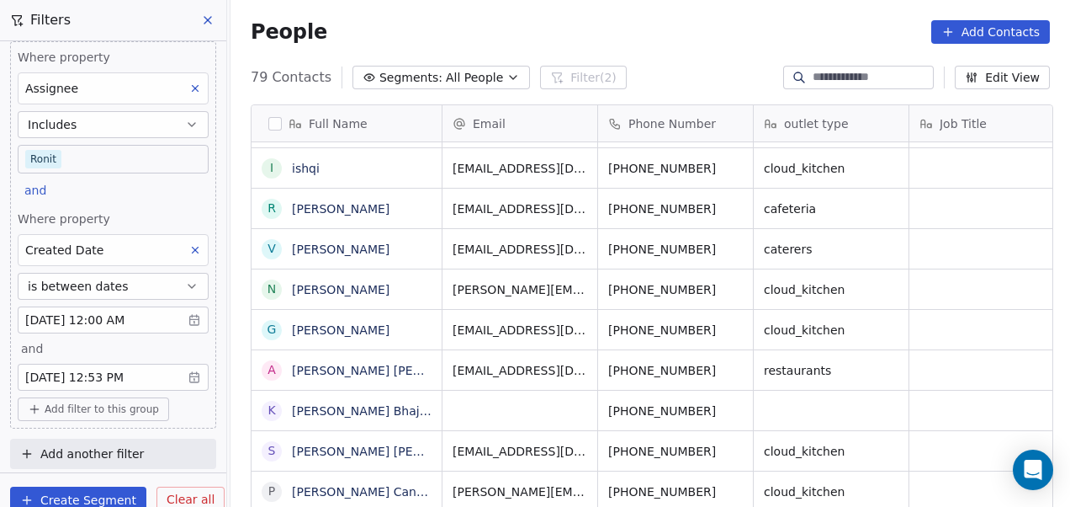
click at [105, 410] on span "Add filter to this group" at bounding box center [102, 408] width 114 height 13
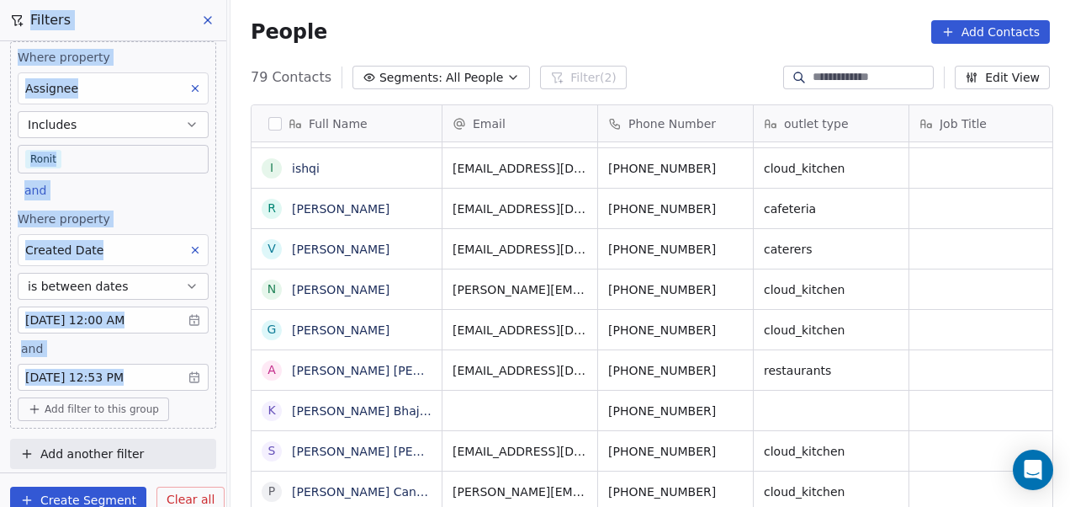
drag, startPoint x: 216, startPoint y: 333, endPoint x: 222, endPoint y: 412, distance: 79.3
click at [222, 412] on html "On2Cook India Pvt. Ltd. Contacts People Marketing Workflows Campaigns Sales Pip…" at bounding box center [535, 253] width 1070 height 507
drag, startPoint x: 222, startPoint y: 412, endPoint x: 207, endPoint y: 411, distance: 15.2
click at [207, 411] on div "Where property Assignee Includes [PERSON_NAME] and Where property Created Date …" at bounding box center [113, 243] width 226 height 431
click at [116, 402] on span "Add filter to this group" at bounding box center [102, 408] width 114 height 13
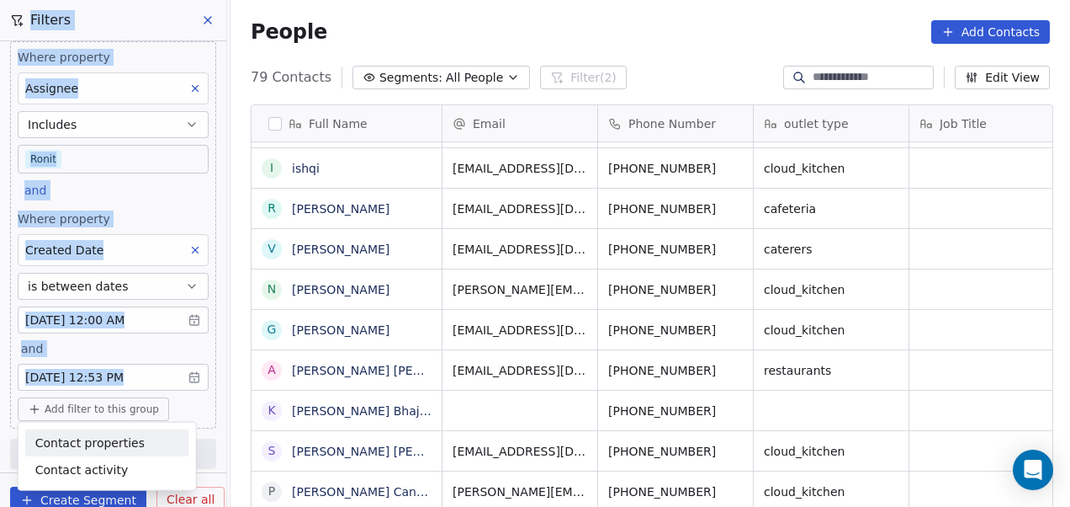
click at [111, 438] on span "Contact properties" at bounding box center [89, 442] width 109 height 18
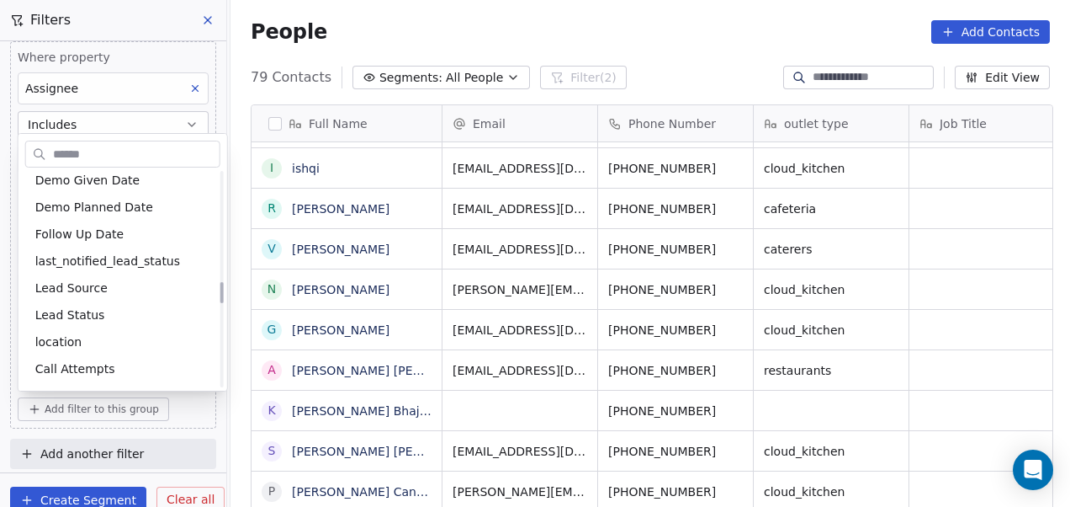
scroll to position [1089, 0]
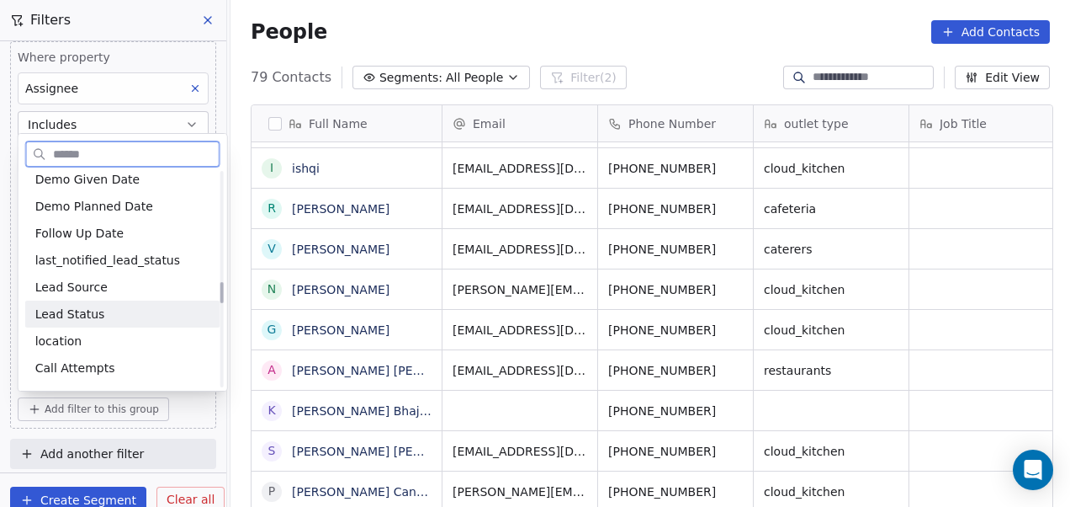
click at [92, 313] on span "Lead Status" at bounding box center [70, 313] width 70 height 17
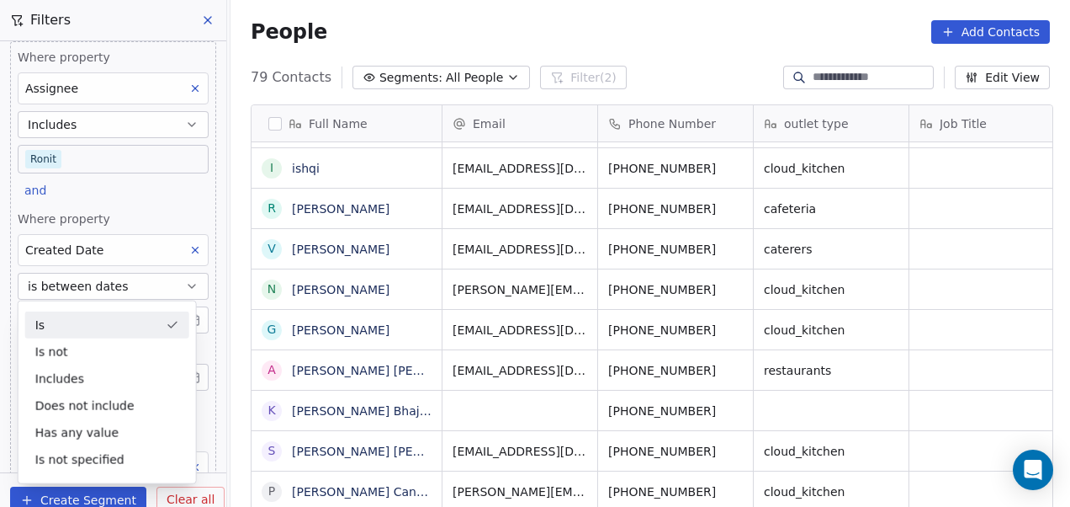
click at [205, 289] on div "Where property Assignee Includes [PERSON_NAME] and Where property Created Date …" at bounding box center [113, 243] width 226 height 431
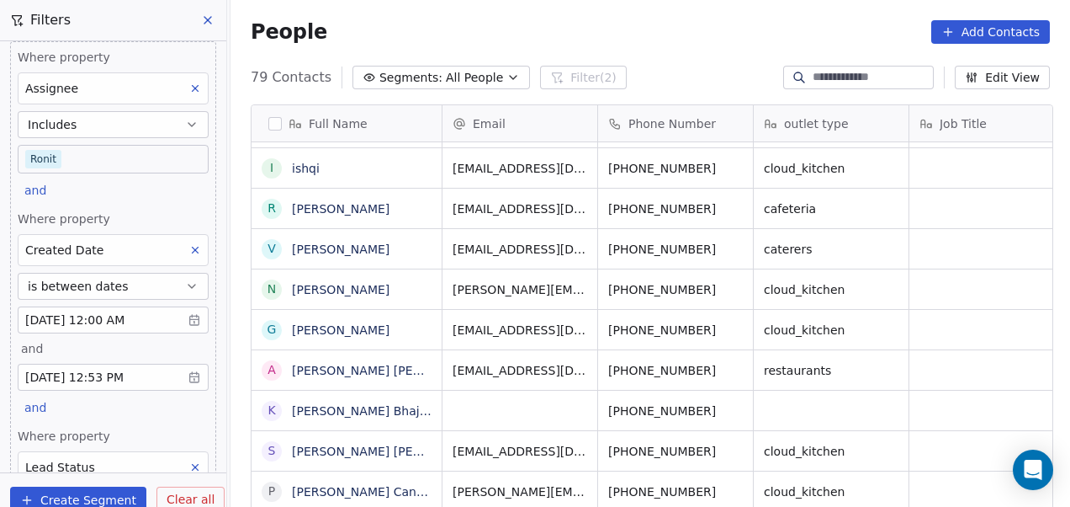
scroll to position [172, 0]
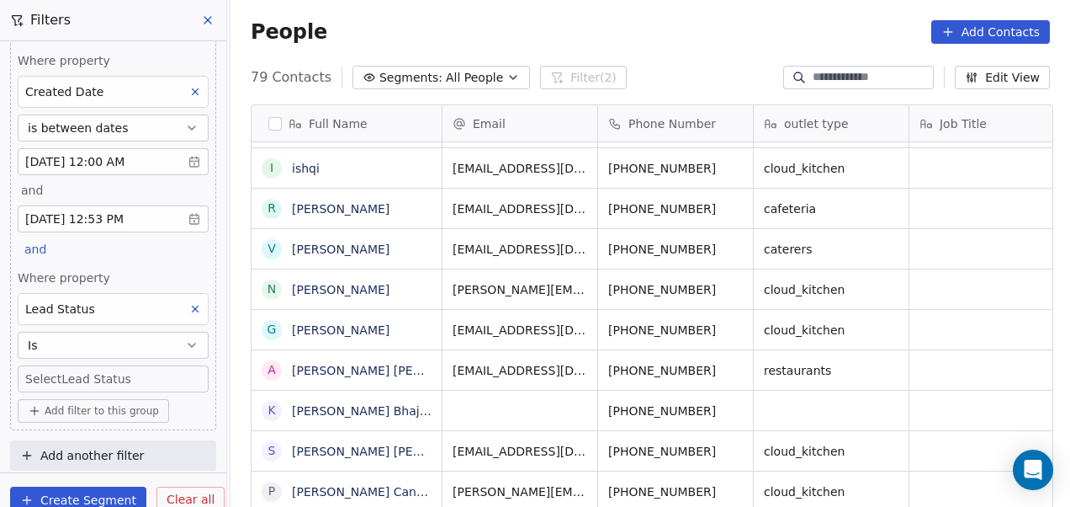
click at [185, 338] on icon "button" at bounding box center [191, 344] width 13 height 13
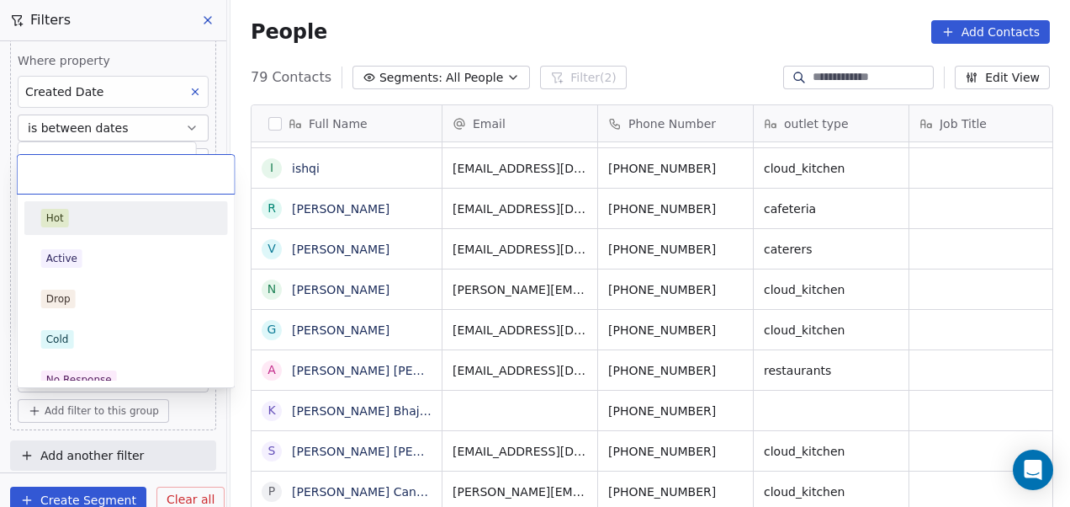
click at [131, 367] on body "On2Cook India Pvt. Ltd. Contacts People Marketing Workflows Campaigns Sales Pip…" at bounding box center [535, 253] width 1070 height 507
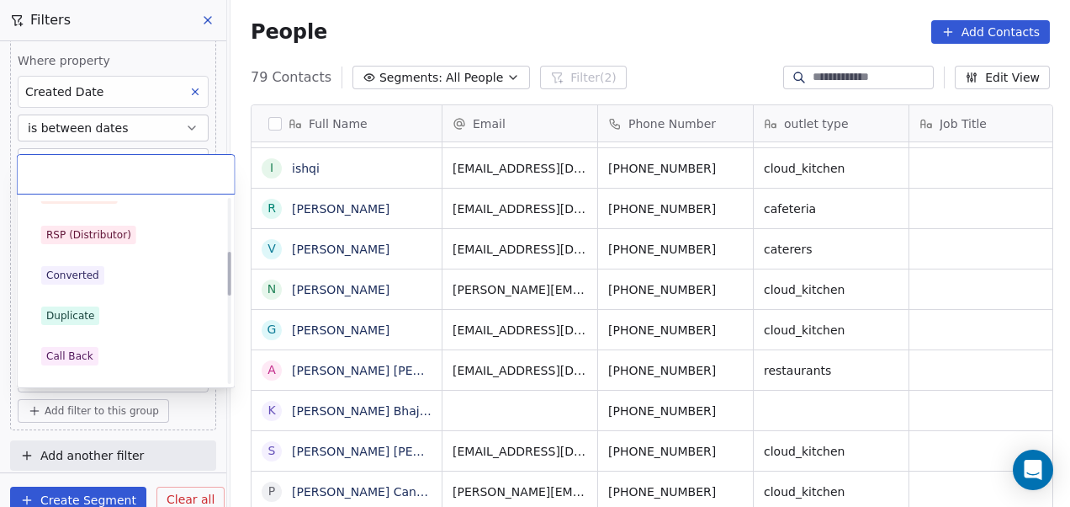
scroll to position [229, 0]
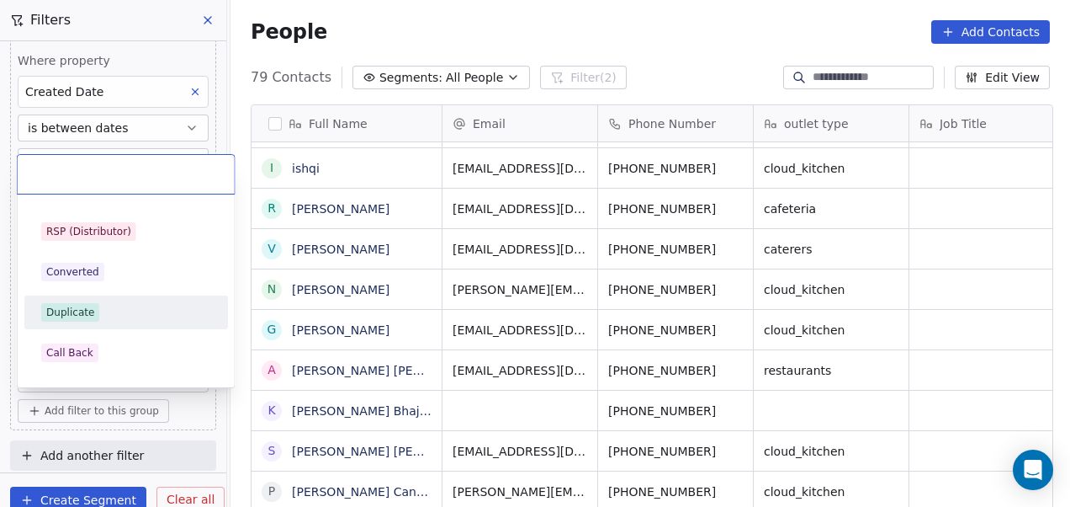
click at [135, 313] on div "Duplicate" at bounding box center [126, 312] width 170 height 19
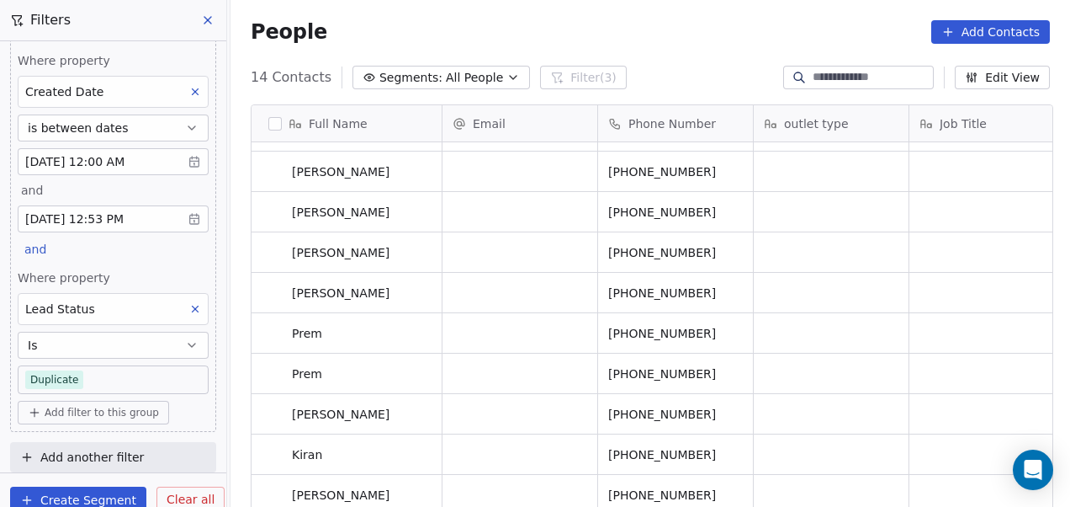
scroll to position [0, 0]
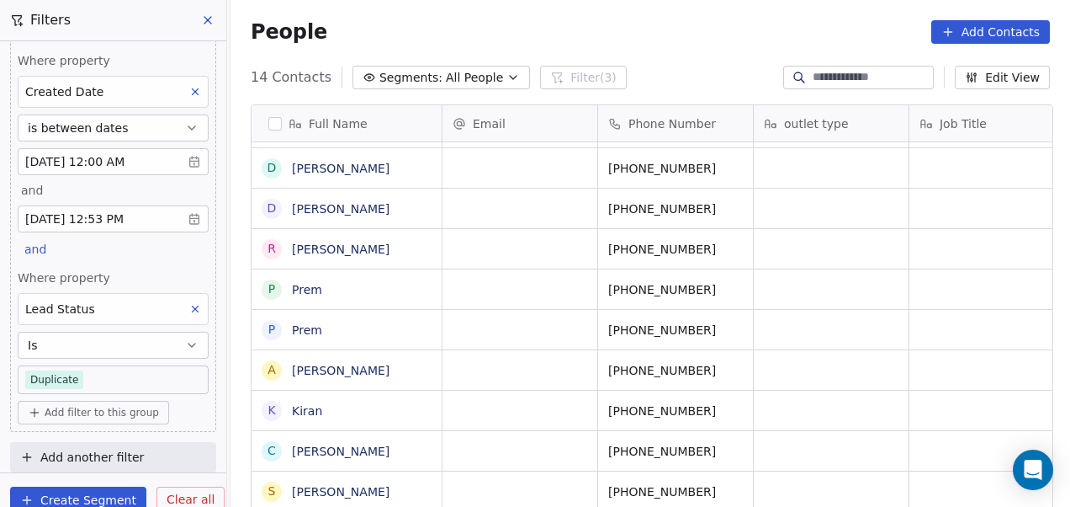
click at [185, 344] on icon "button" at bounding box center [191, 344] width 13 height 13
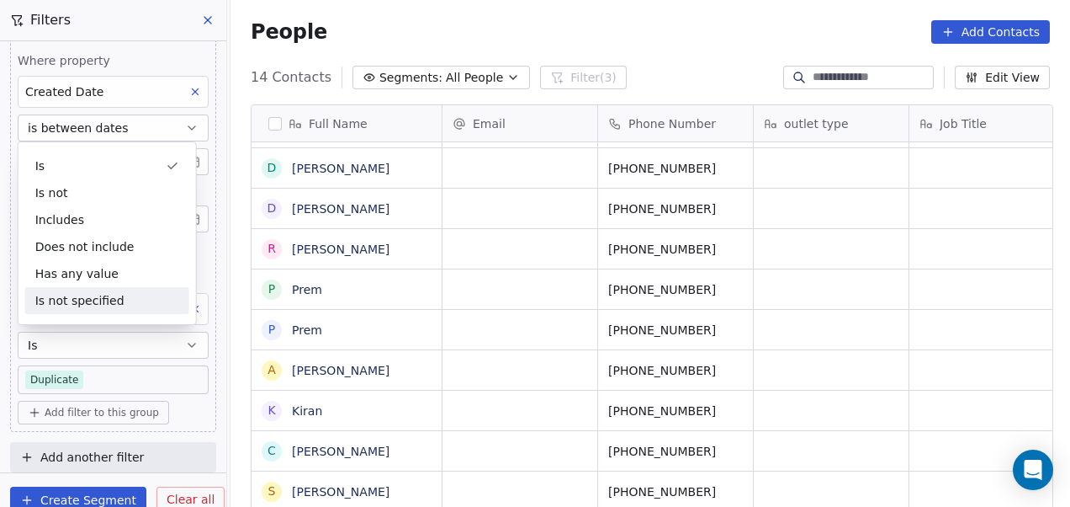
click at [151, 301] on div "Is not specified" at bounding box center [107, 300] width 164 height 27
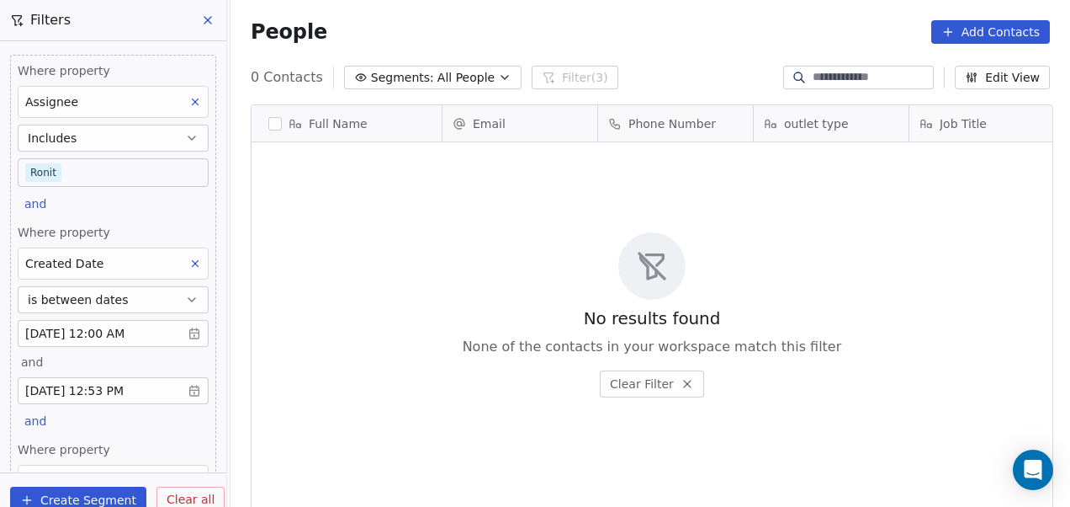
click at [117, 167] on body "On2Cook India Pvt. Ltd. Contacts People Marketing Workflows Campaigns Sales Pip…" at bounding box center [535, 253] width 1070 height 507
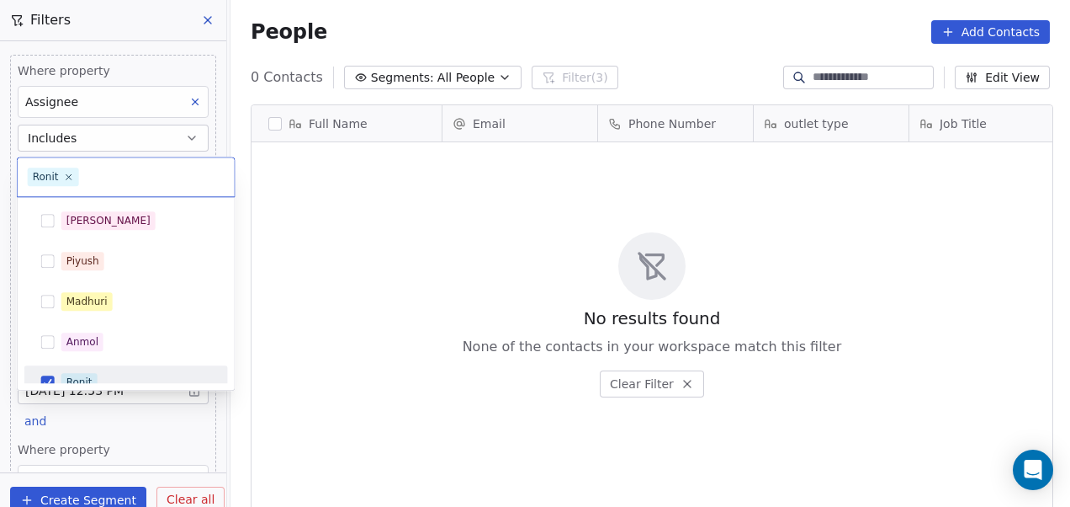
scroll to position [16, 0]
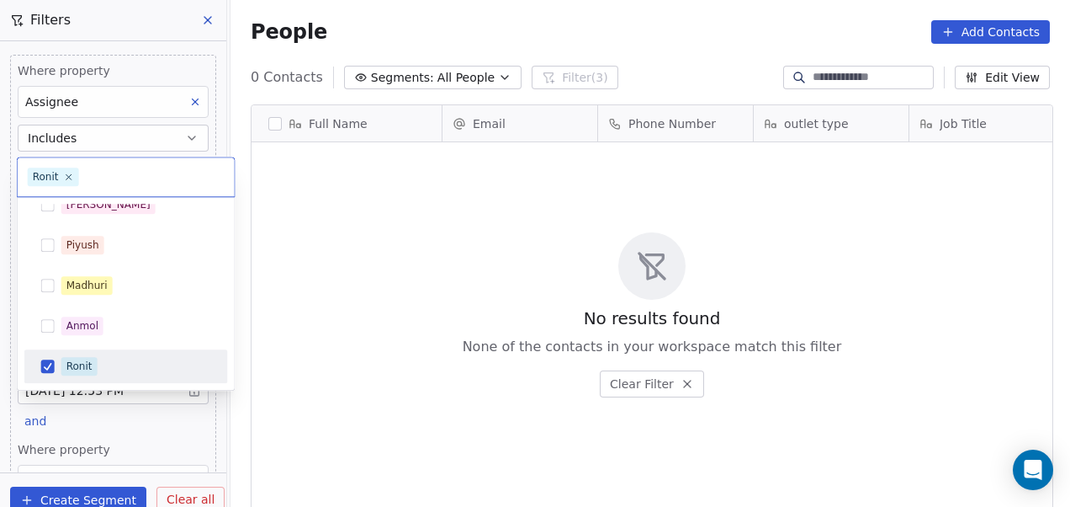
click at [51, 360] on button "Suggestions" at bounding box center [47, 365] width 13 height 13
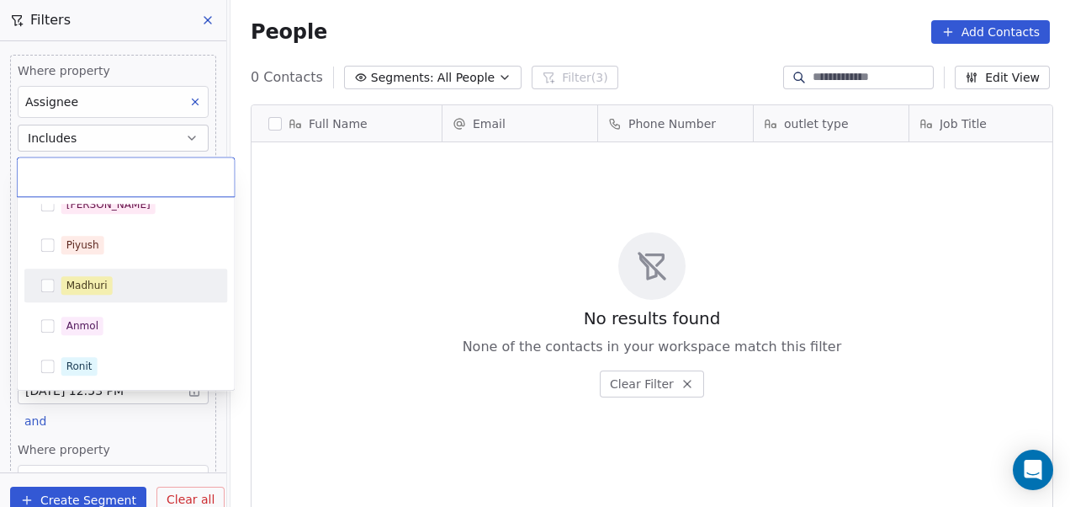
scroll to position [0, 0]
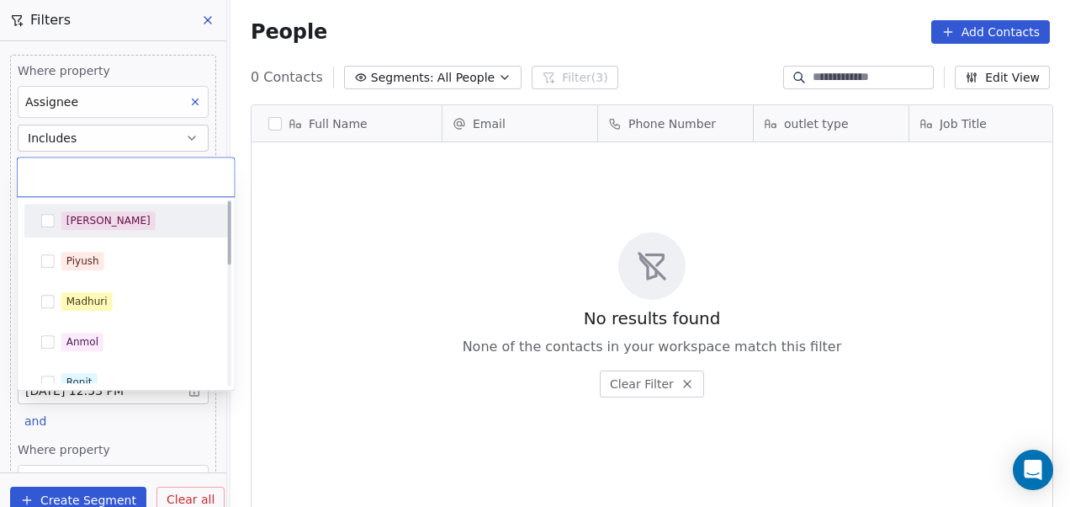
click at [107, 212] on div "[PERSON_NAME]" at bounding box center [136, 220] width 150 height 19
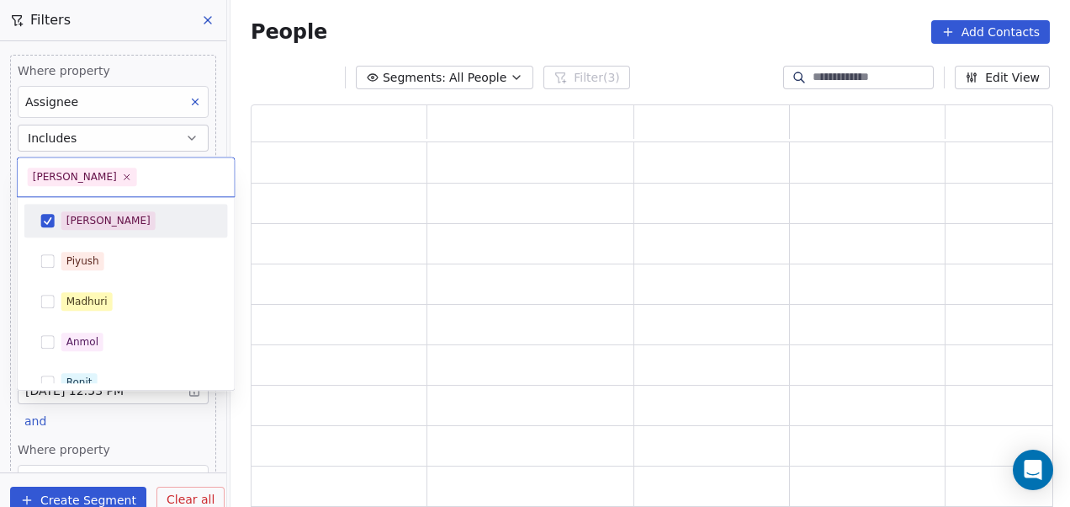
click at [273, 204] on html "On2Cook India Pvt. Ltd. Contacts People Marketing Workflows Campaigns Sales Pip…" at bounding box center [535, 253] width 1070 height 507
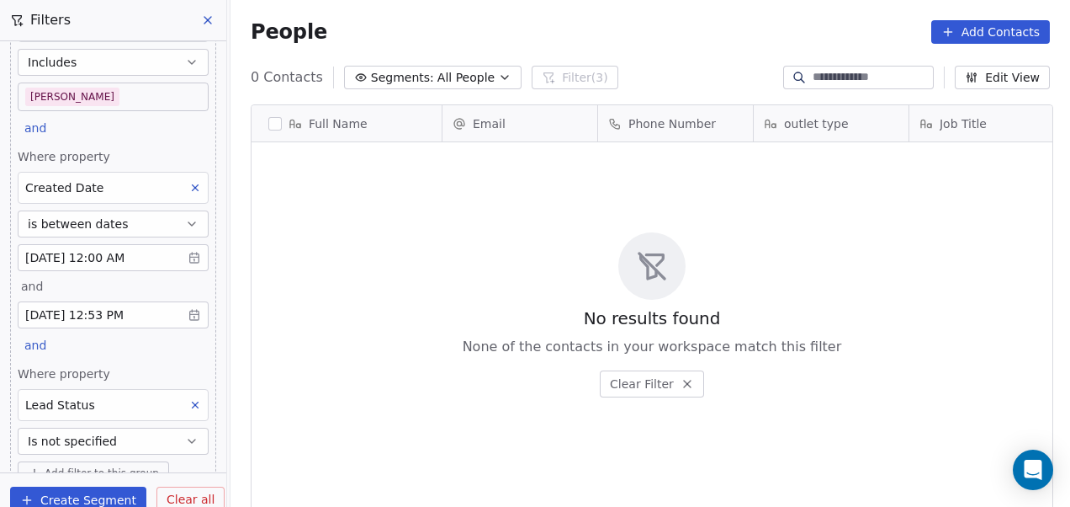
scroll to position [139, 0]
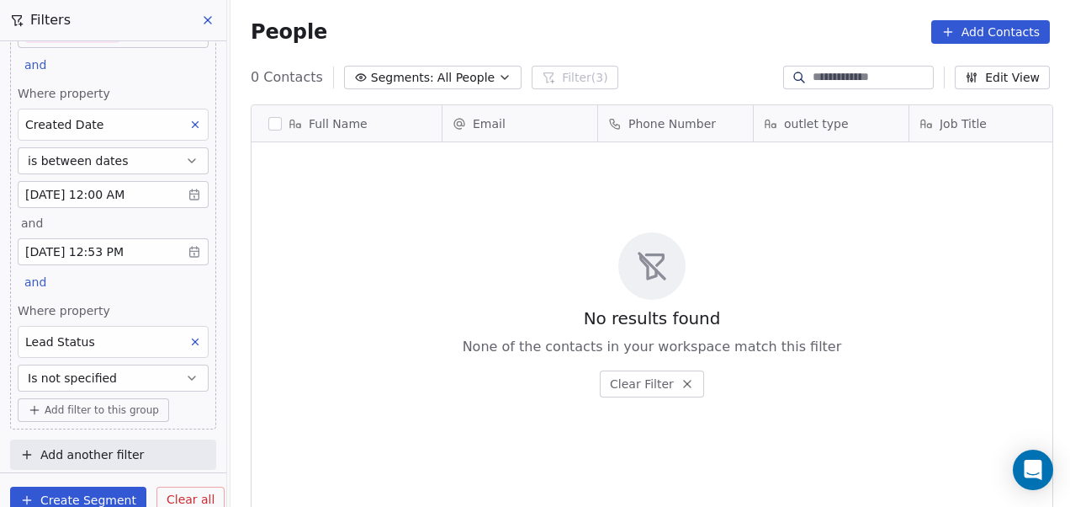
click at [185, 371] on icon "button" at bounding box center [191, 377] width 13 height 13
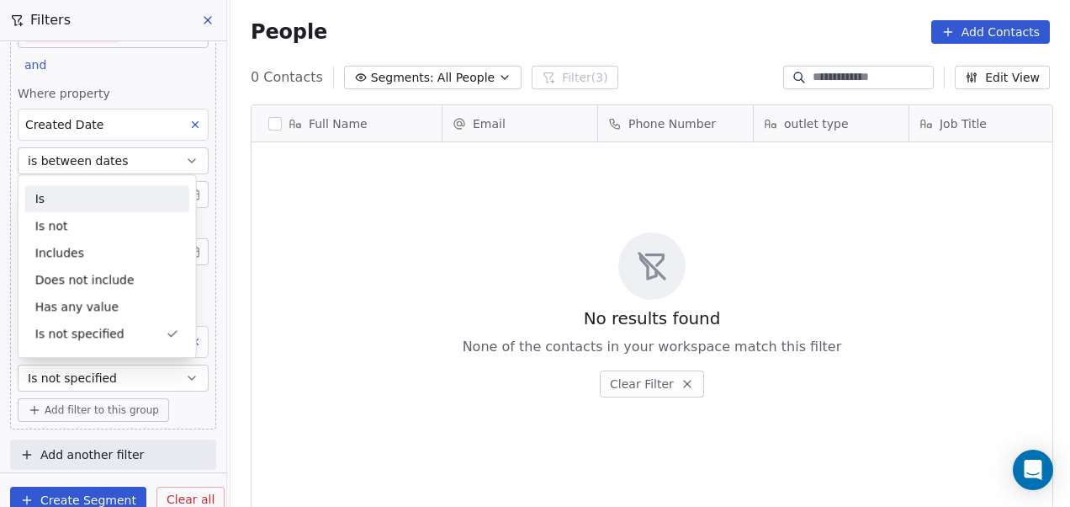
click at [101, 210] on div "Is" at bounding box center [107, 198] width 164 height 27
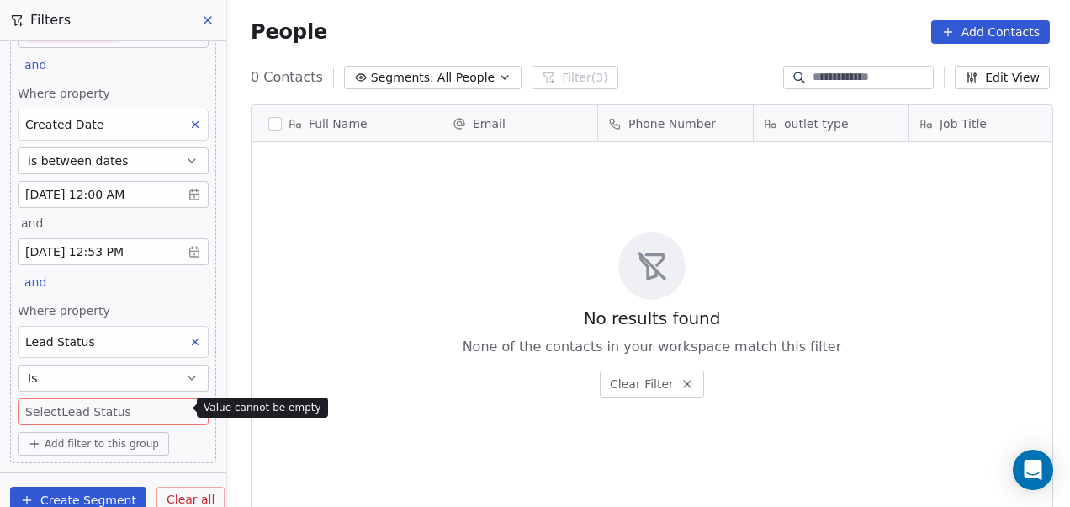
click at [151, 404] on body "On2Cook India Pvt. Ltd. Contacts People Marketing Workflows Campaigns Sales Pip…" at bounding box center [535, 253] width 1070 height 507
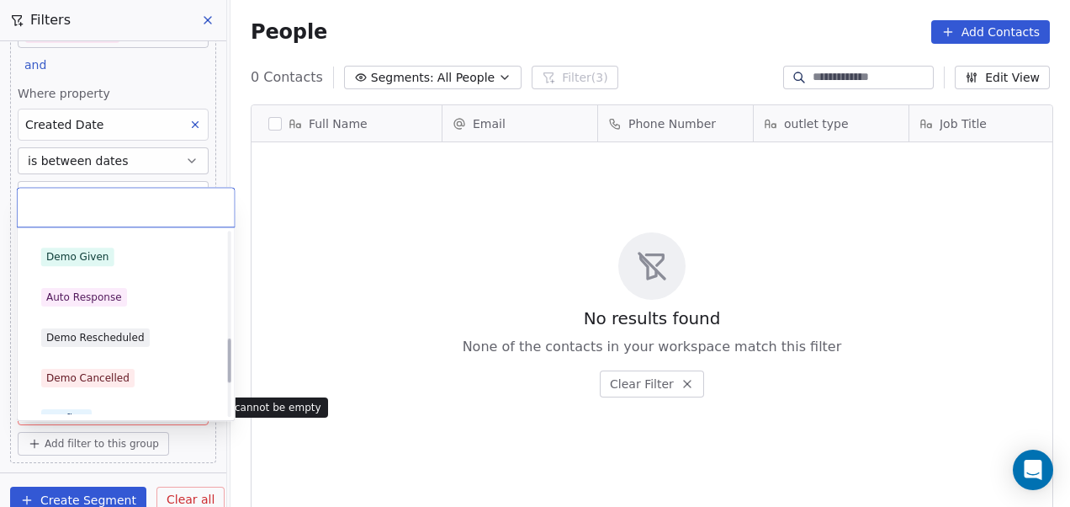
scroll to position [450, 0]
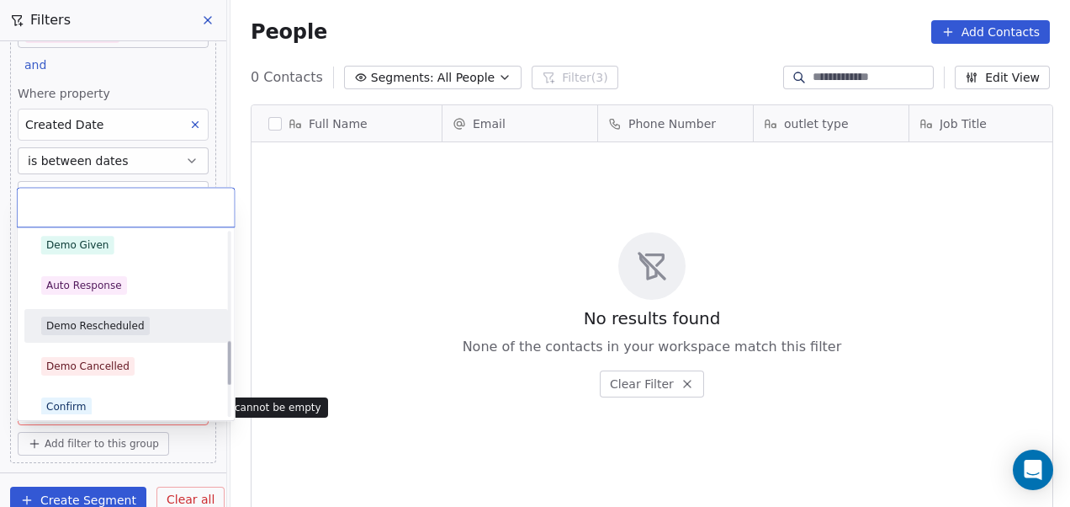
click at [320, 306] on html "On2Cook India Pvt. Ltd. Contacts People Marketing Workflows Campaigns Sales Pip…" at bounding box center [535, 253] width 1070 height 507
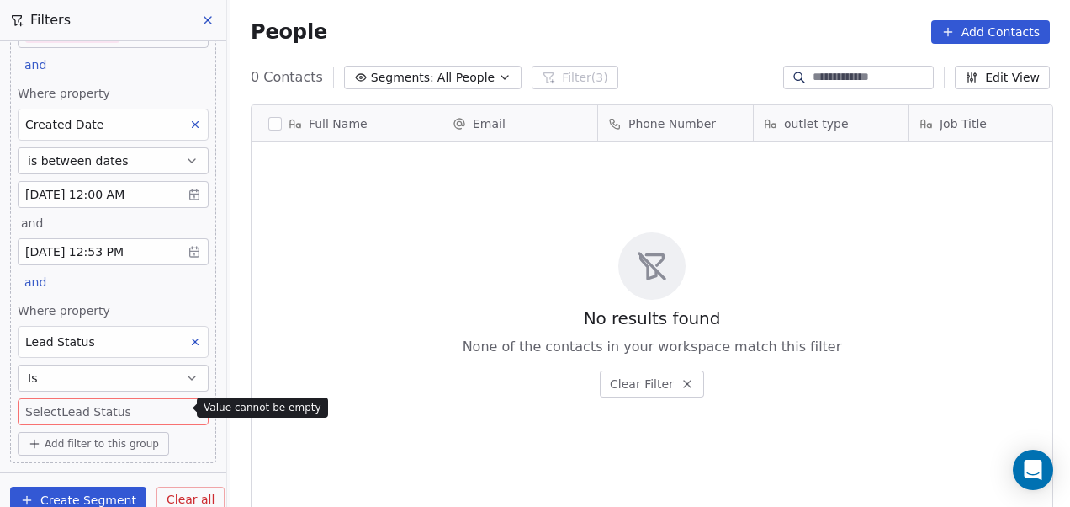
click at [189, 341] on icon at bounding box center [195, 342] width 12 height 12
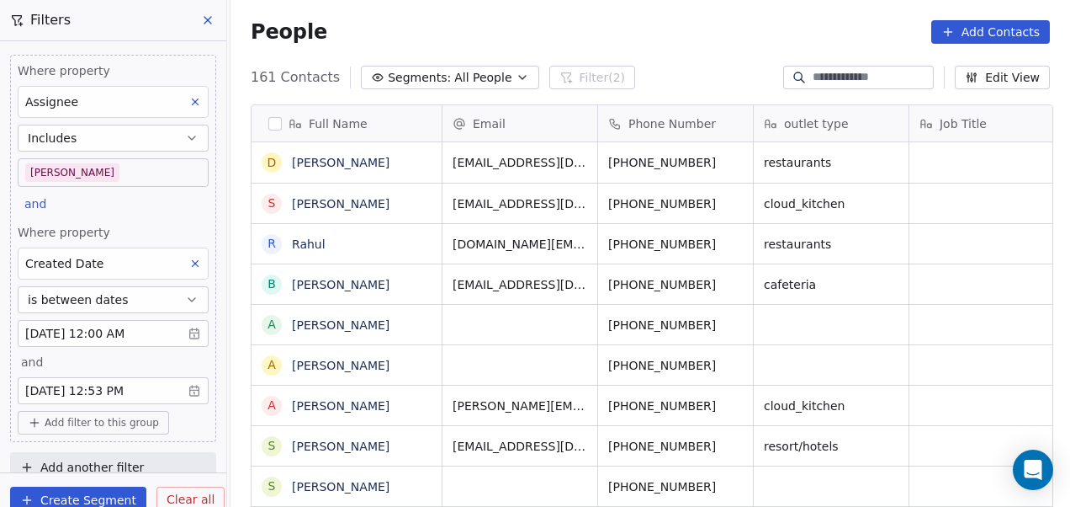
scroll to position [13, 0]
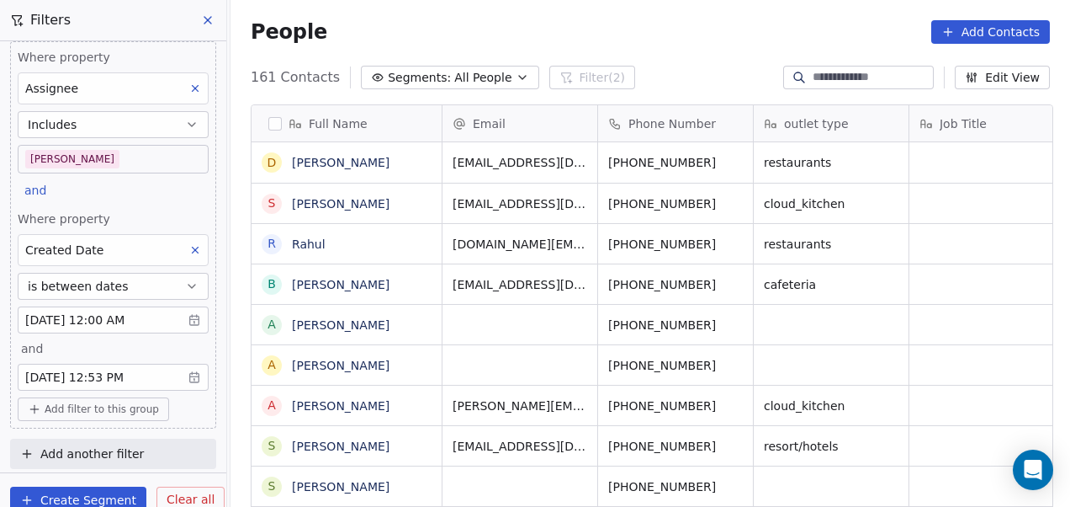
click at [76, 407] on span "Add filter to this group" at bounding box center [102, 408] width 114 height 13
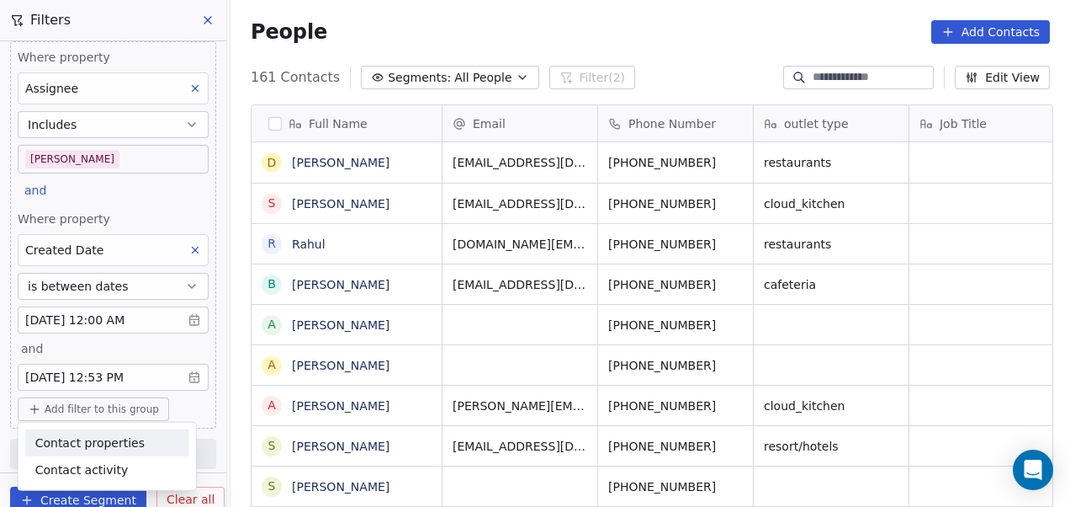
click at [96, 447] on span "Contact properties" at bounding box center [89, 442] width 109 height 18
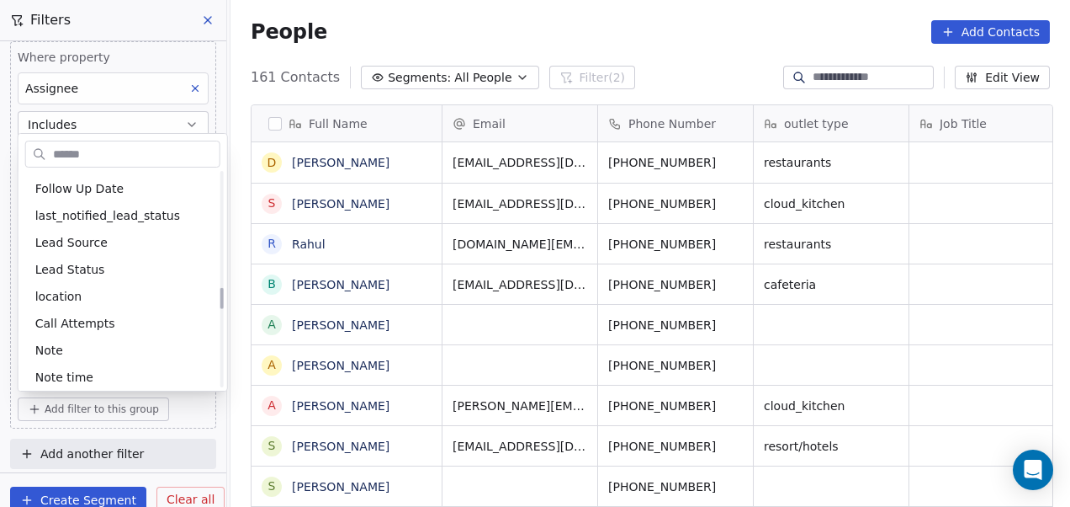
scroll to position [1145, 0]
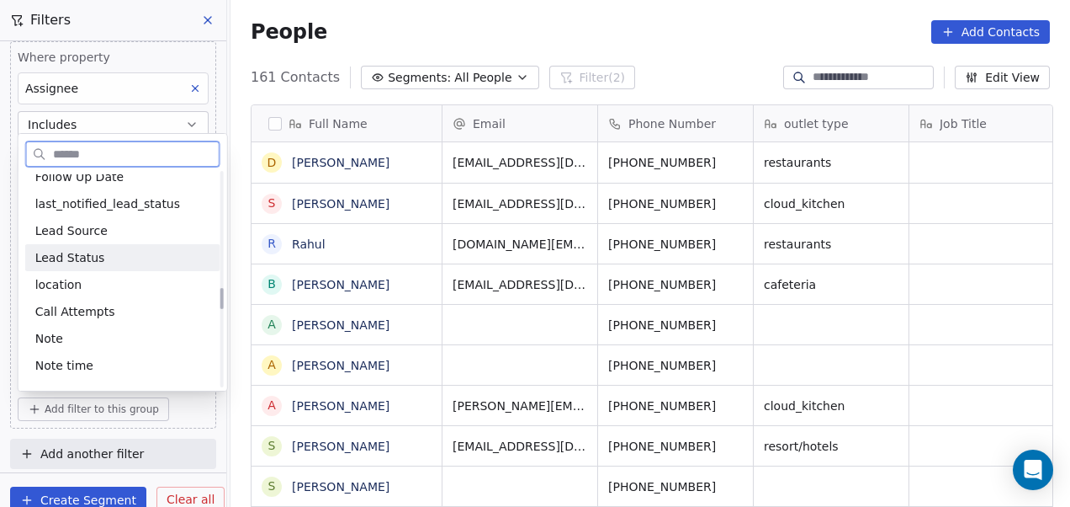
click at [119, 249] on div "Lead Status" at bounding box center [122, 257] width 175 height 17
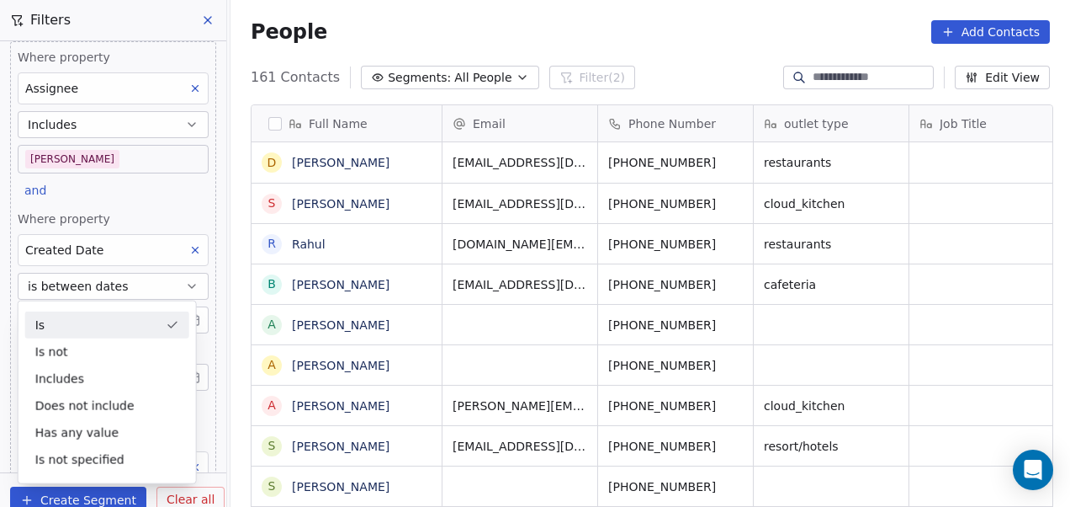
click at [149, 324] on div "Is" at bounding box center [107, 324] width 164 height 27
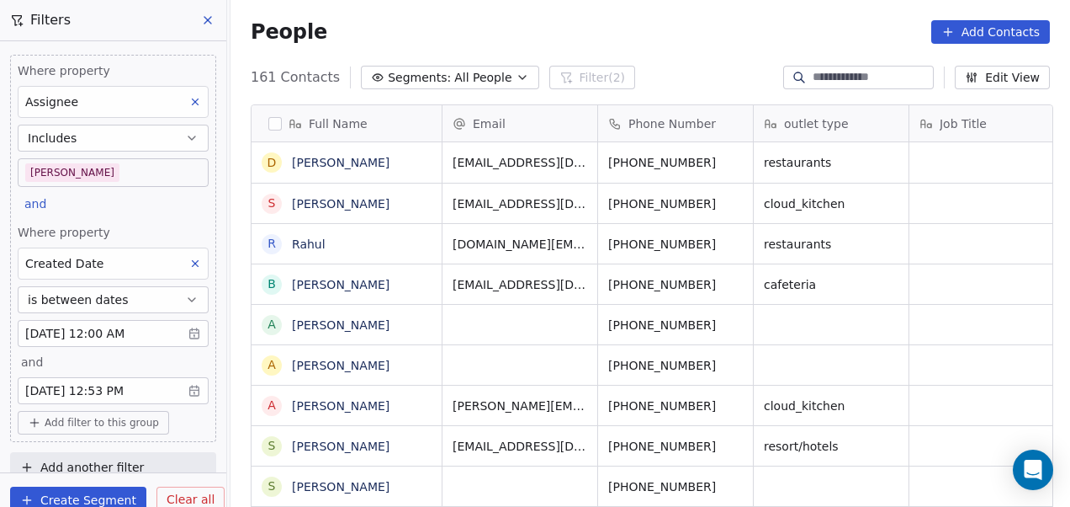
scroll to position [13, 0]
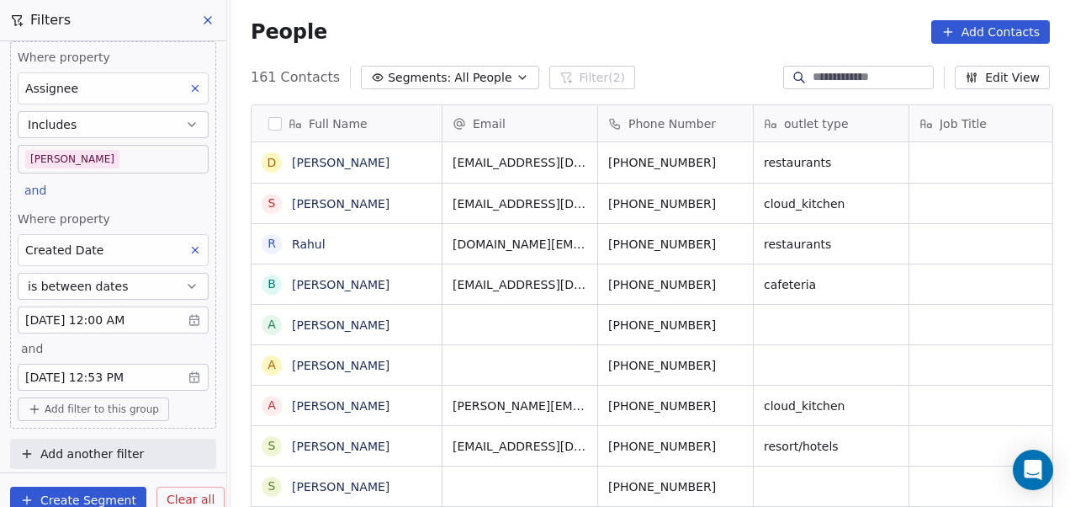
click at [104, 408] on span "Add filter to this group" at bounding box center [102, 408] width 114 height 13
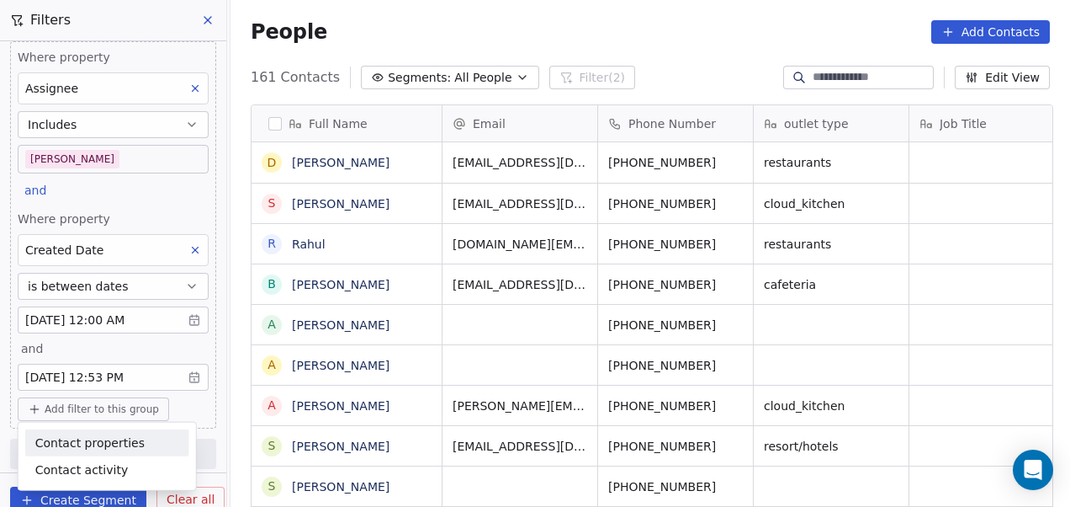
click at [99, 438] on span "Contact properties" at bounding box center [89, 442] width 109 height 18
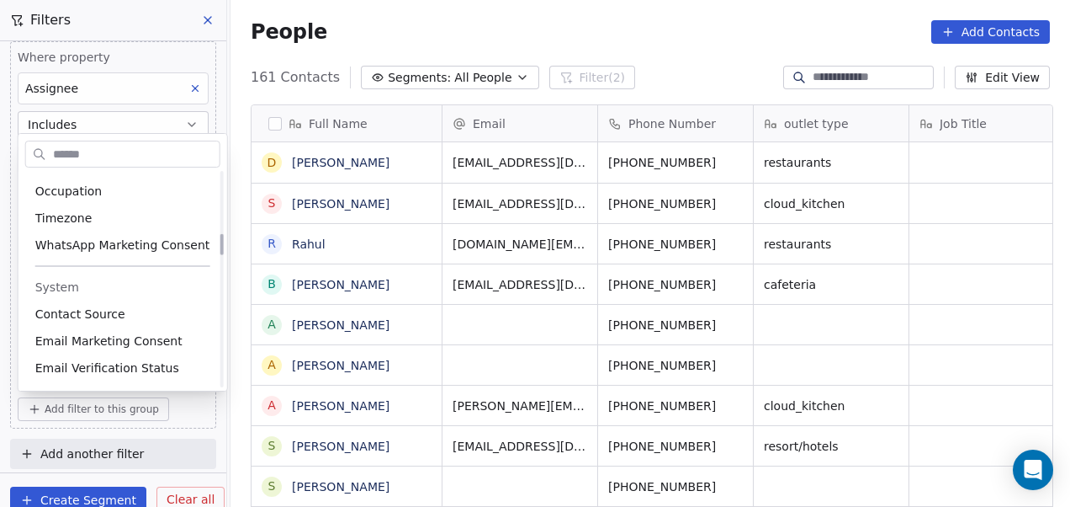
scroll to position [617, 0]
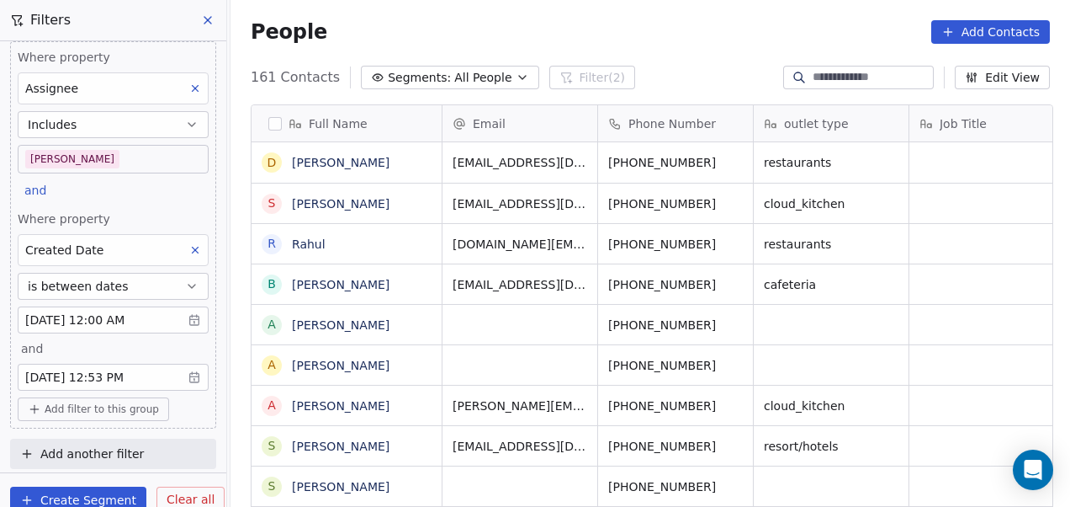
click at [238, 228] on html "On2Cook India Pvt. Ltd. Contacts People Marketing Workflows Campaigns Sales Pip…" at bounding box center [535, 253] width 1070 height 507
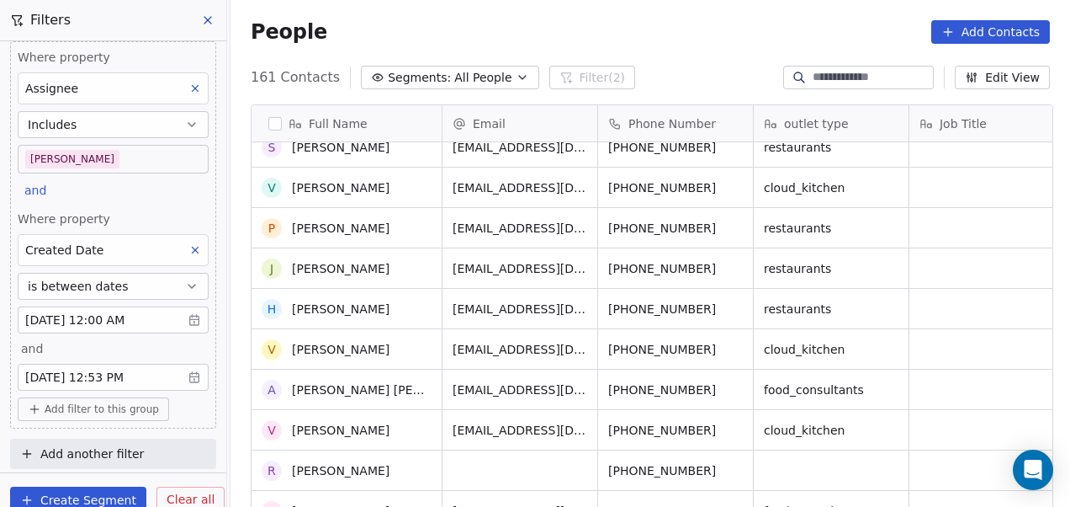
scroll to position [1759, 0]
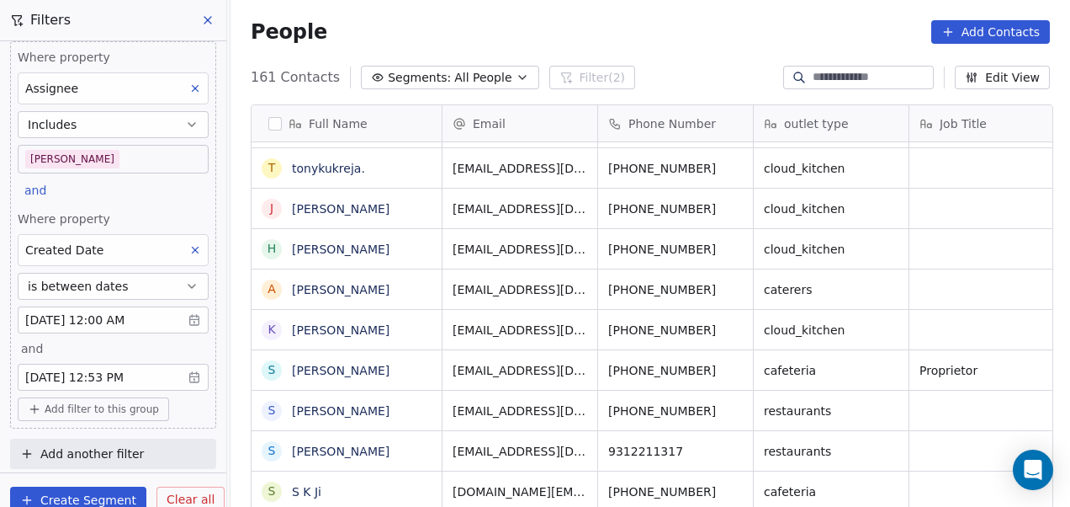
click at [116, 402] on span "Add filter to this group" at bounding box center [102, 408] width 114 height 13
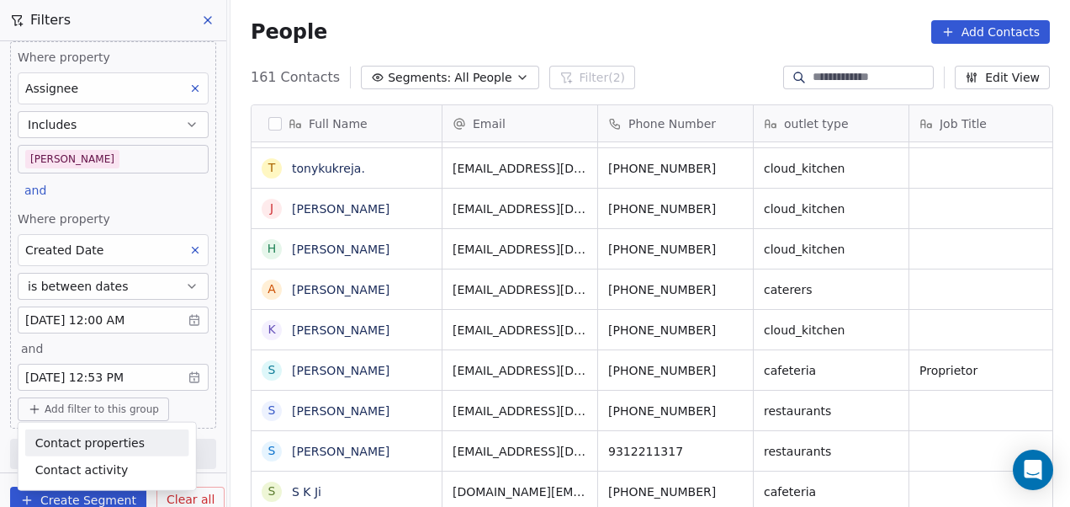
click at [101, 437] on span "Contact properties" at bounding box center [89, 442] width 109 height 18
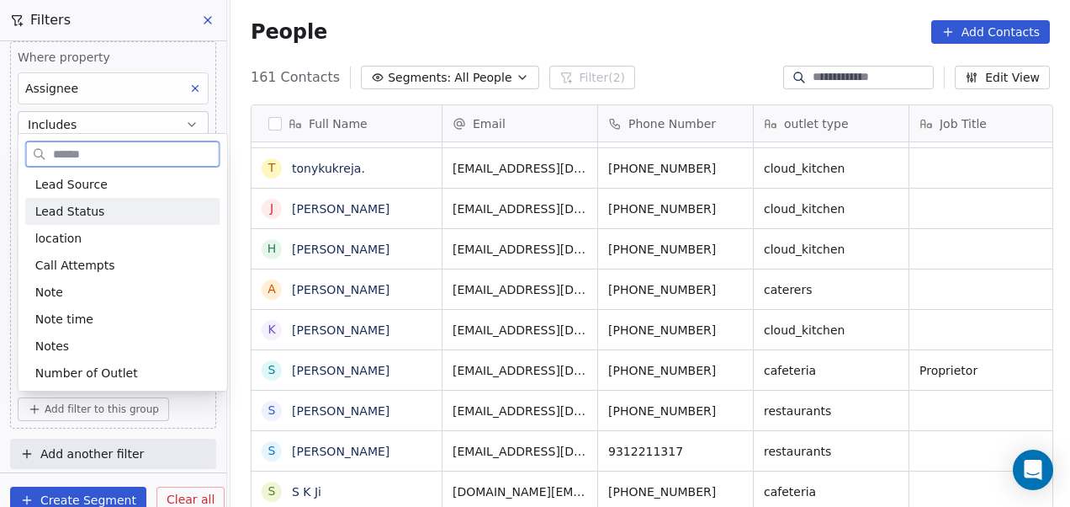
click at [94, 215] on span "Lead Status" at bounding box center [70, 211] width 70 height 17
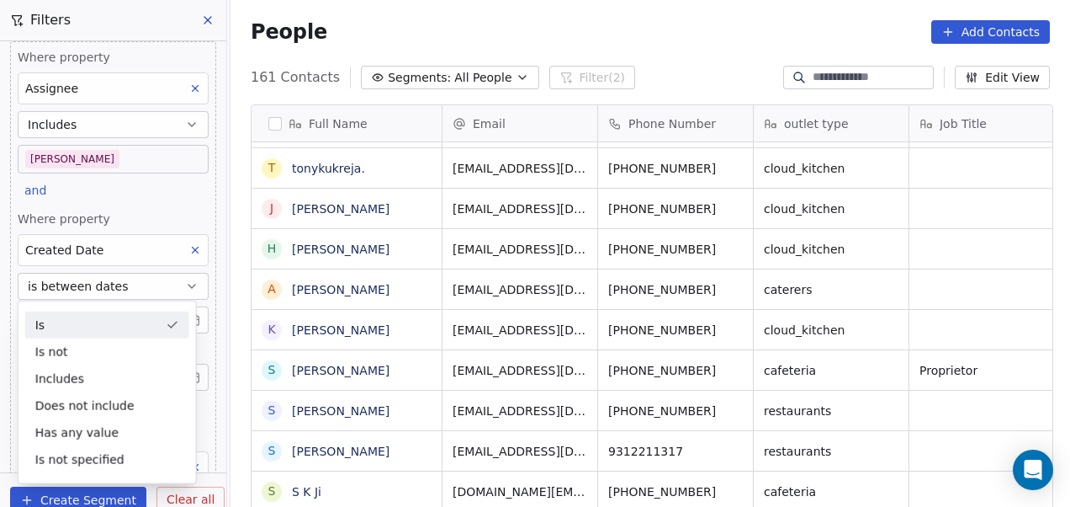
click at [135, 326] on div "Is" at bounding box center [107, 324] width 164 height 27
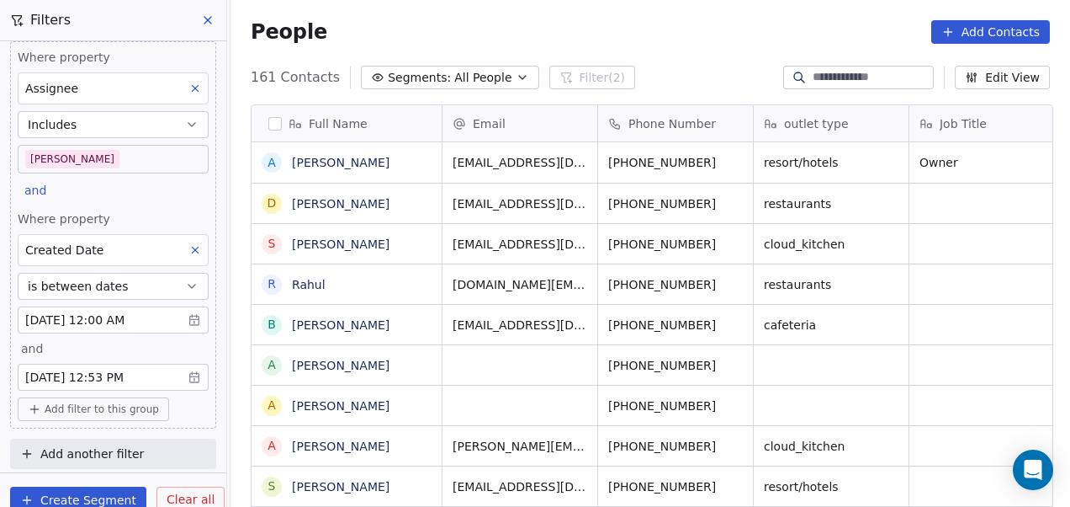
click at [130, 408] on span "Add filter to this group" at bounding box center [102, 408] width 114 height 13
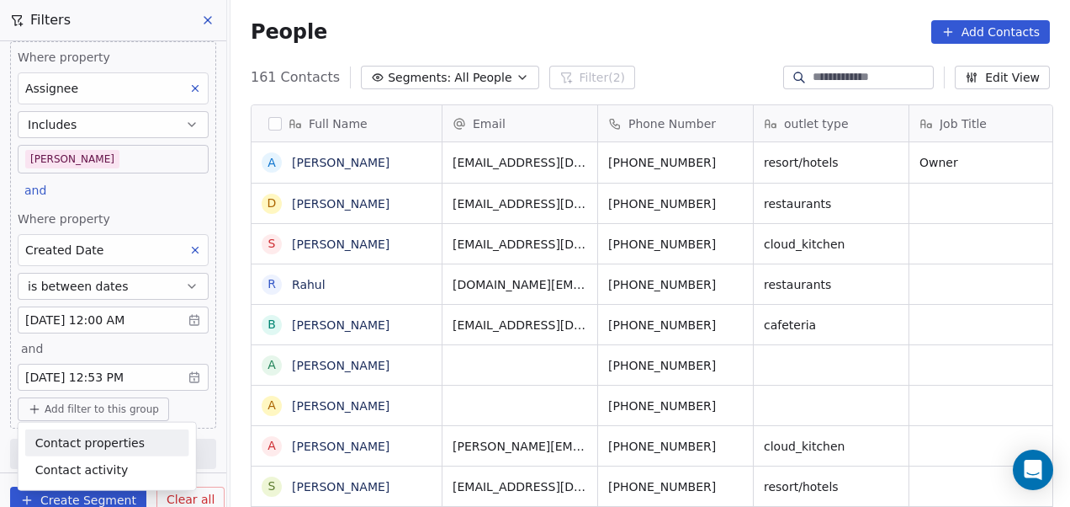
click at [111, 447] on span "Contact properties" at bounding box center [89, 442] width 109 height 18
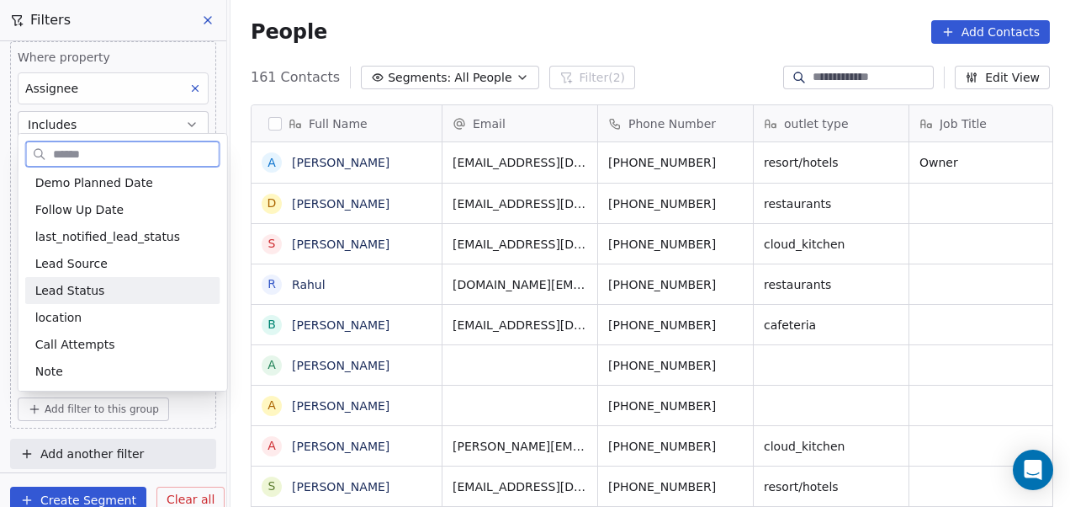
click at [146, 289] on div "Lead Status" at bounding box center [122, 290] width 175 height 17
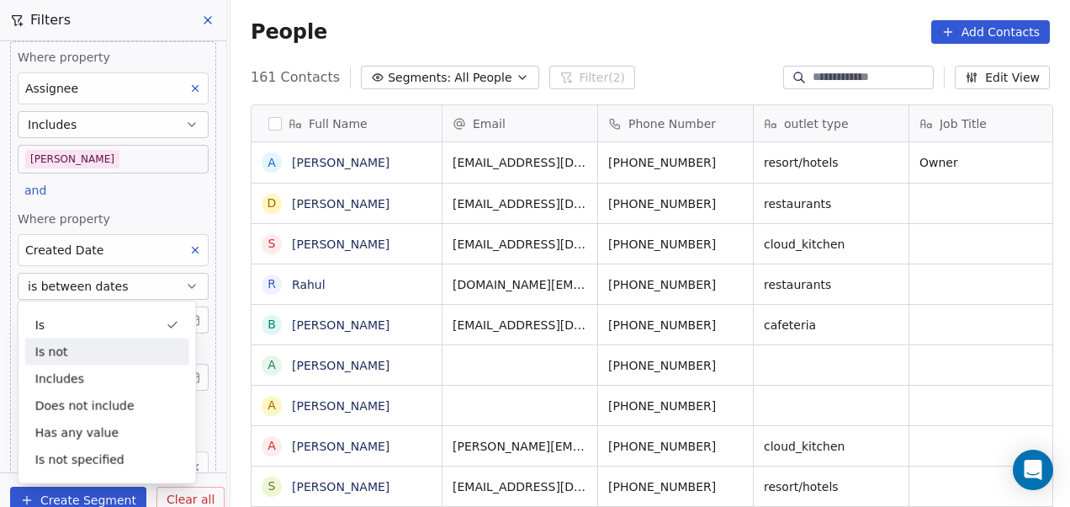
click at [203, 375] on div "Where property Assignee Includes [PERSON_NAME] and Where property Created Date …" at bounding box center [113, 314] width 206 height 547
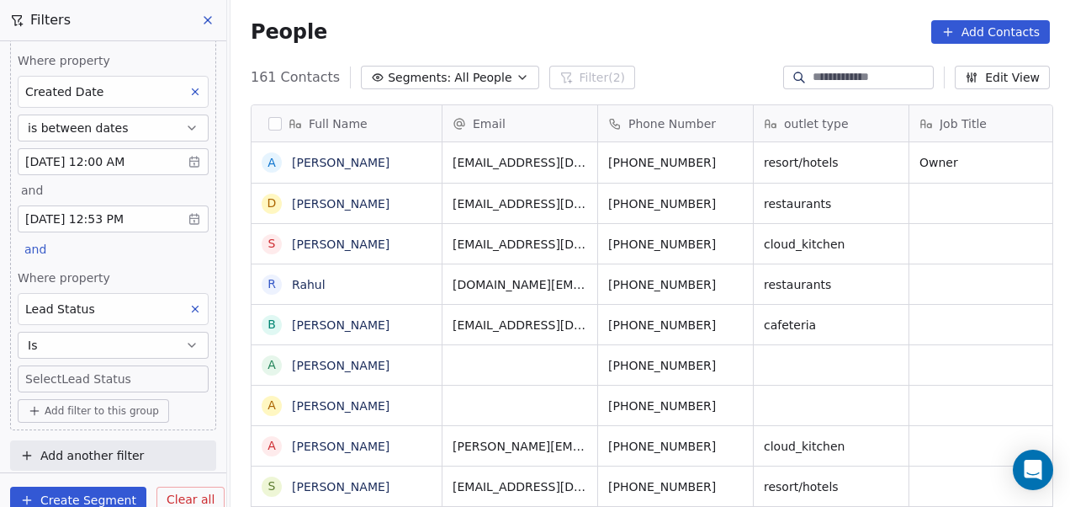
click at [149, 375] on body "On2Cook India Pvt. Ltd. Contacts People Marketing Workflows Campaigns Sales Pip…" at bounding box center [535, 253] width 1070 height 507
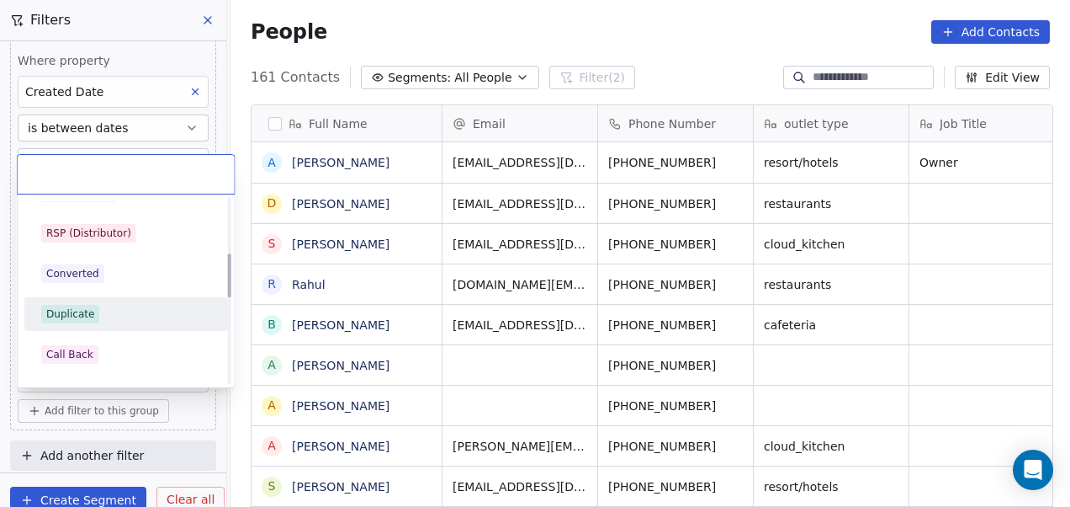
click at [88, 312] on div "Duplicate" at bounding box center [70, 313] width 48 height 15
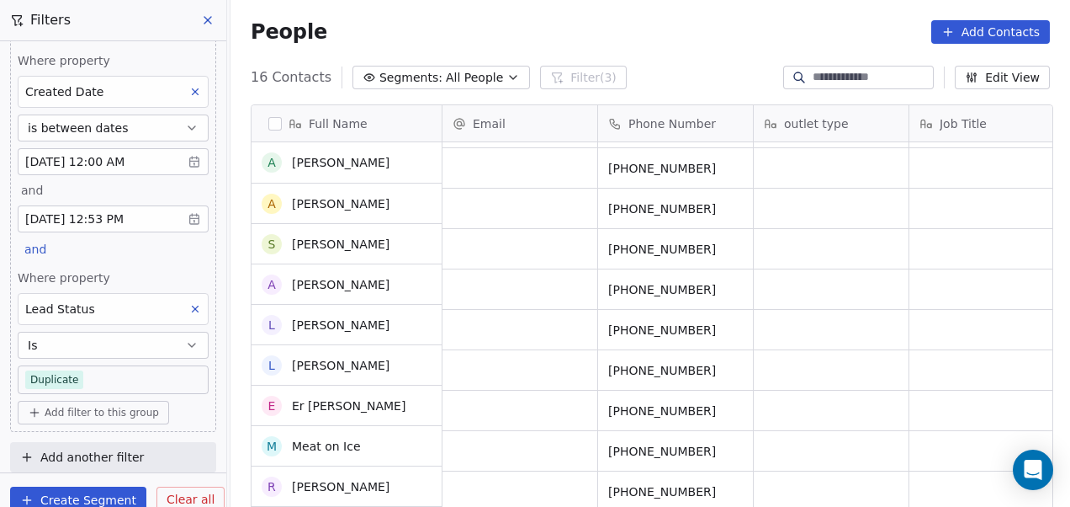
scroll to position [0, 0]
